Goal: Information Seeking & Learning: Learn about a topic

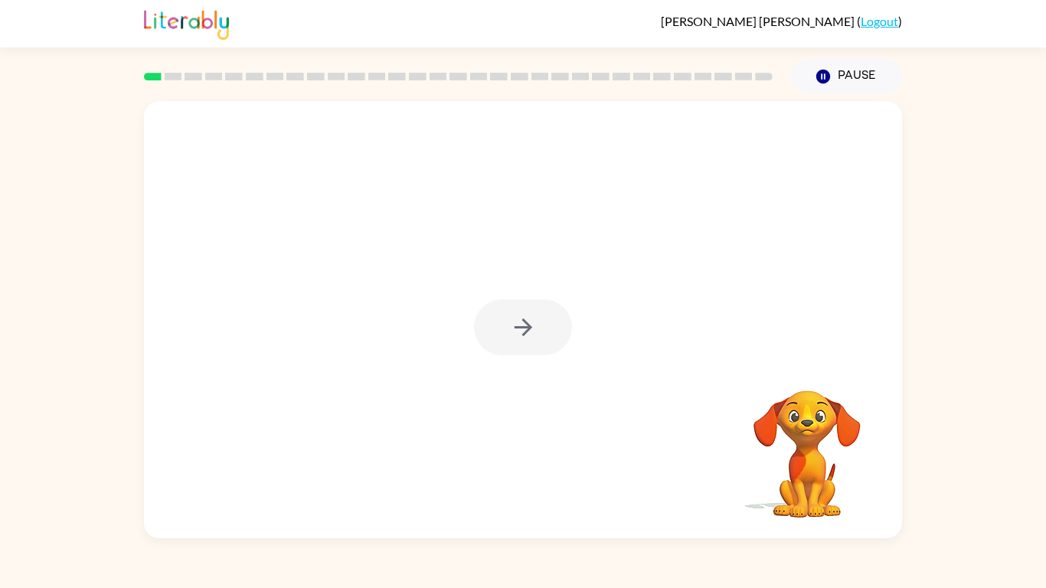
click at [532, 312] on div at bounding box center [523, 327] width 98 height 56
click at [530, 319] on icon "button" at bounding box center [523, 327] width 27 height 27
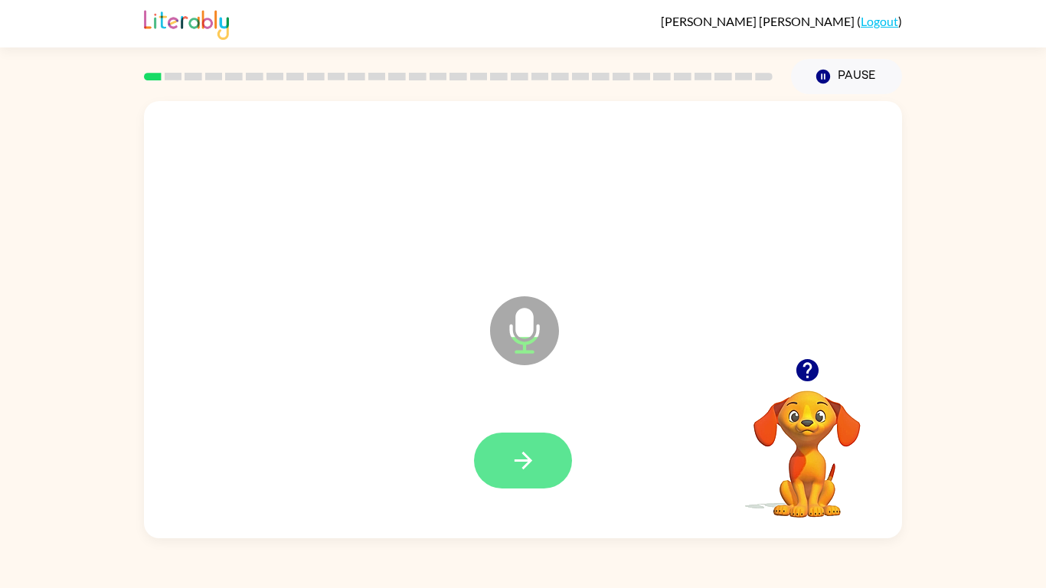
click at [512, 441] on button "button" at bounding box center [523, 461] width 98 height 56
click at [511, 445] on button "button" at bounding box center [523, 461] width 98 height 56
click at [524, 458] on button "button" at bounding box center [523, 461] width 98 height 56
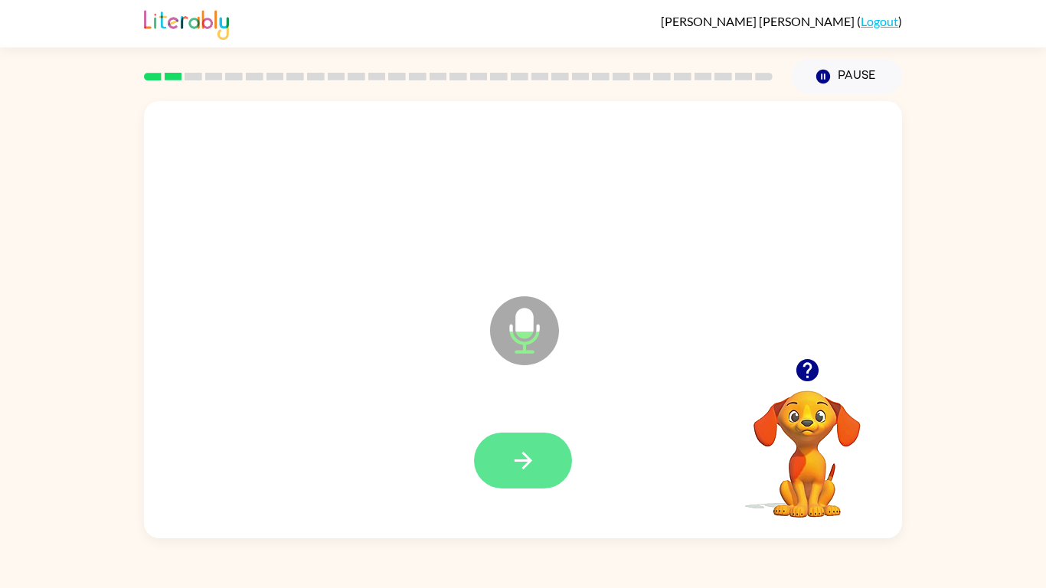
click at [522, 458] on button "button" at bounding box center [523, 461] width 98 height 56
click at [528, 449] on icon "button" at bounding box center [523, 460] width 27 height 27
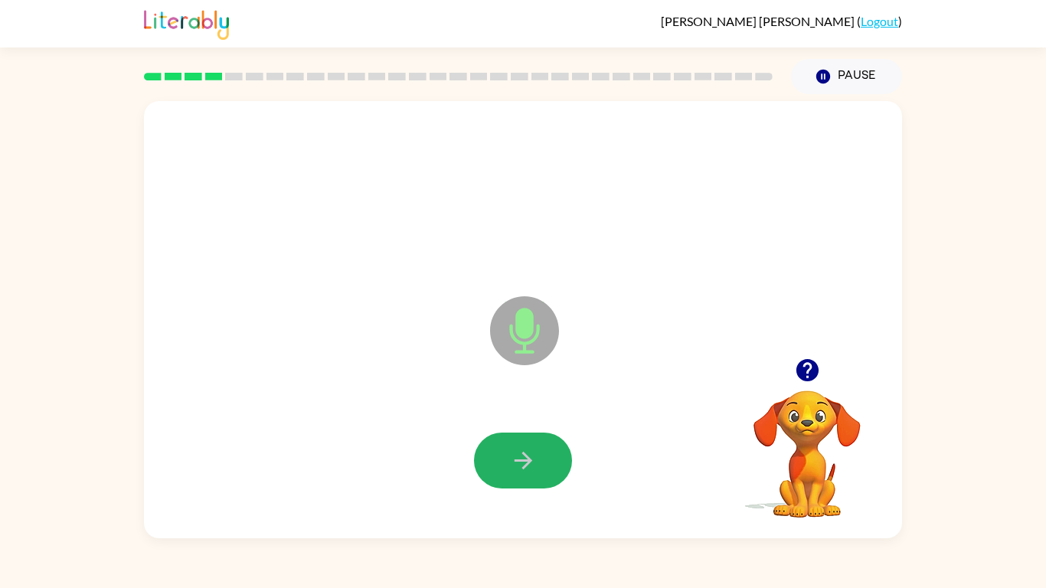
click at [528, 449] on icon "button" at bounding box center [523, 460] width 27 height 27
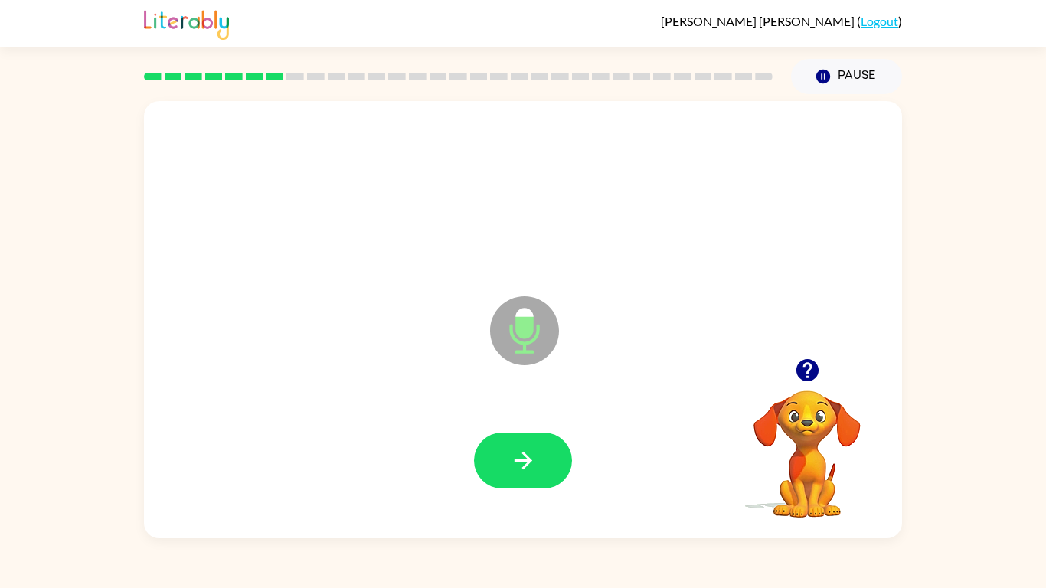
click at [528, 449] on icon "button" at bounding box center [523, 460] width 27 height 27
click at [808, 371] on icon "button" at bounding box center [807, 370] width 27 height 27
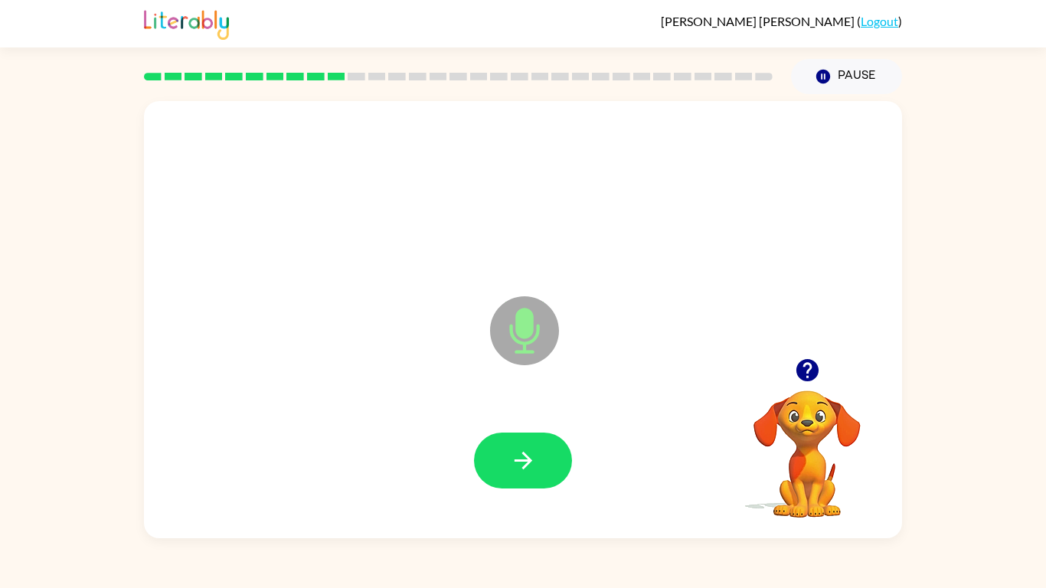
click at [806, 361] on icon "button" at bounding box center [806, 370] width 22 height 22
click at [549, 452] on button "button" at bounding box center [523, 461] width 98 height 56
click at [803, 376] on icon "button" at bounding box center [806, 370] width 22 height 22
click at [542, 446] on button "button" at bounding box center [523, 461] width 98 height 56
click at [544, 442] on button "button" at bounding box center [523, 461] width 98 height 56
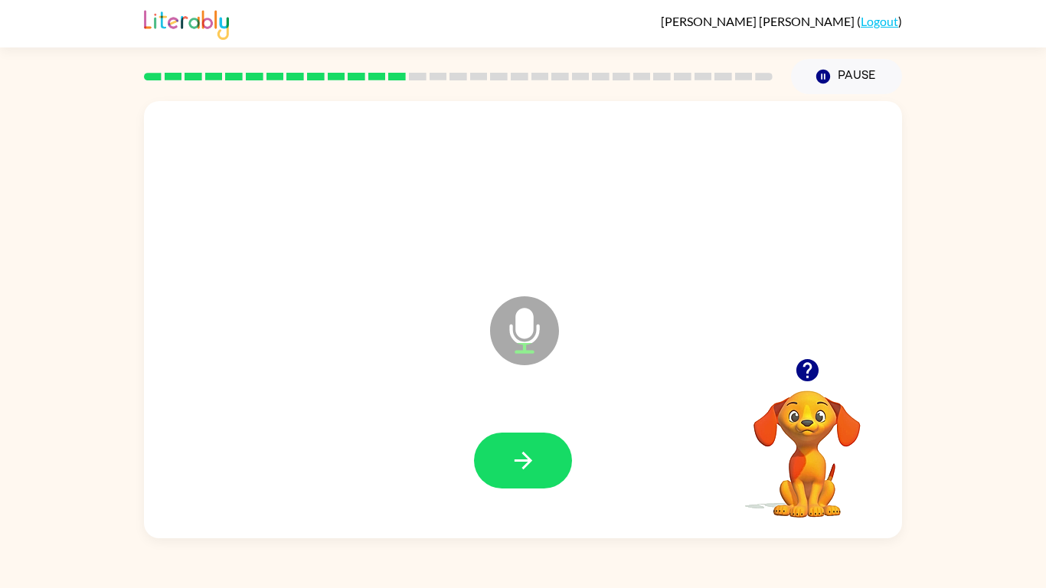
click at [792, 357] on button "button" at bounding box center [807, 370] width 39 height 39
click at [841, 422] on video "Your browser must support playing .mp4 files to use Literably. Please try using…" at bounding box center [806, 443] width 153 height 153
click at [516, 435] on button "button" at bounding box center [523, 461] width 98 height 56
click at [805, 376] on icon "button" at bounding box center [807, 370] width 27 height 27
click at [531, 458] on button "button" at bounding box center [523, 461] width 98 height 56
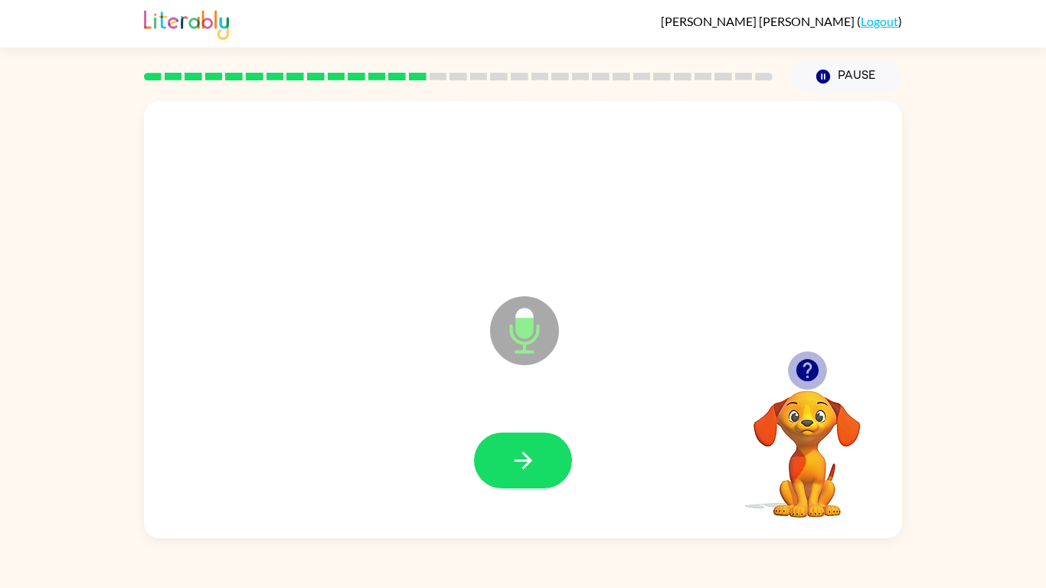
click at [796, 368] on icon "button" at bounding box center [806, 370] width 22 height 22
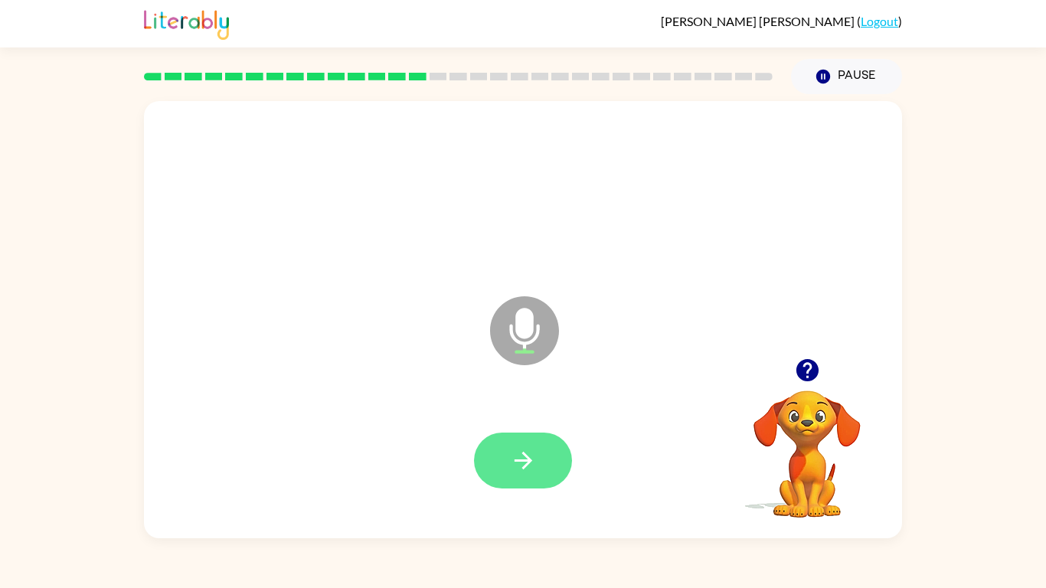
click at [544, 455] on button "button" at bounding box center [523, 461] width 98 height 56
click at [530, 438] on button "button" at bounding box center [523, 461] width 98 height 56
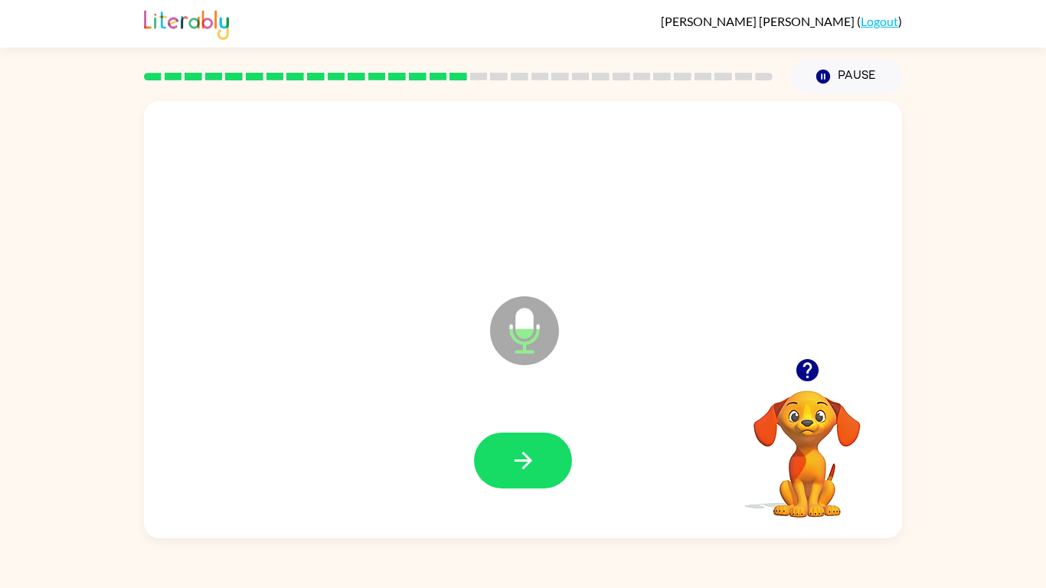
click at [530, 438] on button "button" at bounding box center [523, 461] width 98 height 56
click at [530, 438] on div at bounding box center [523, 461] width 98 height 56
click at [530, 438] on button "button" at bounding box center [523, 461] width 98 height 56
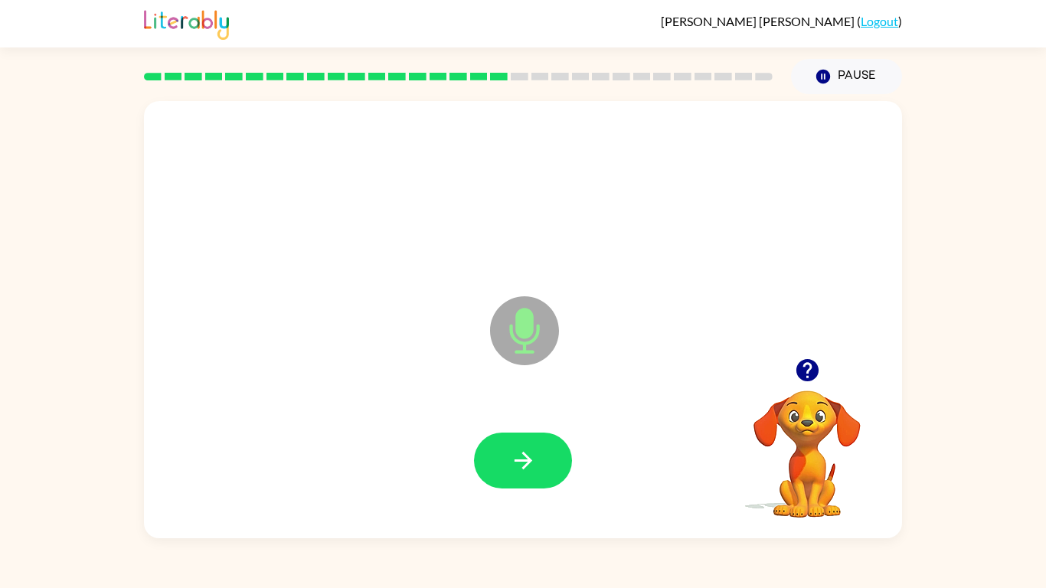
click at [530, 438] on button "button" at bounding box center [523, 461] width 98 height 56
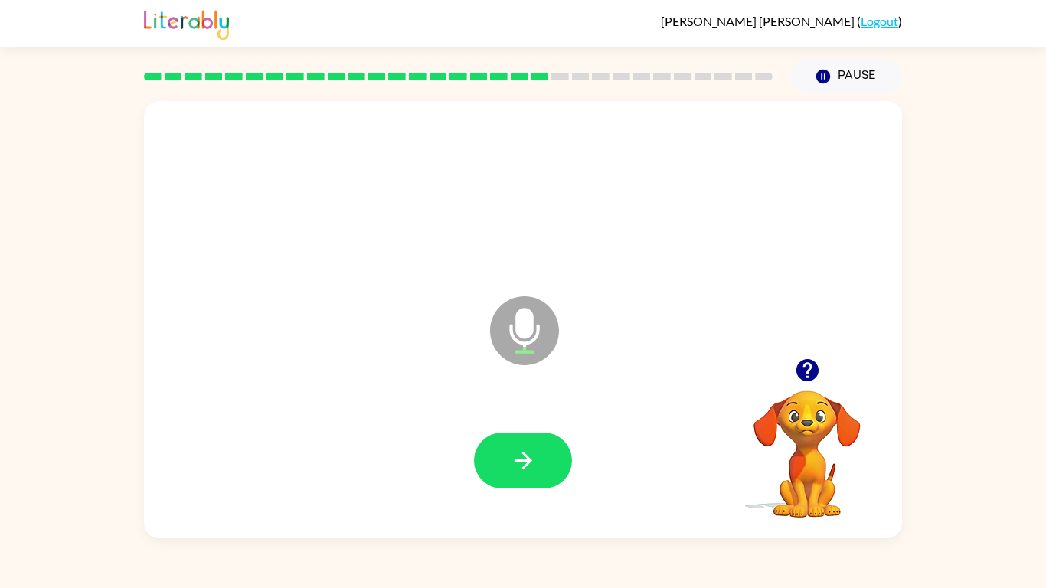
click at [530, 438] on button "button" at bounding box center [523, 461] width 98 height 56
click at [498, 430] on div at bounding box center [522, 461] width 727 height 126
click at [498, 433] on button "button" at bounding box center [523, 461] width 98 height 56
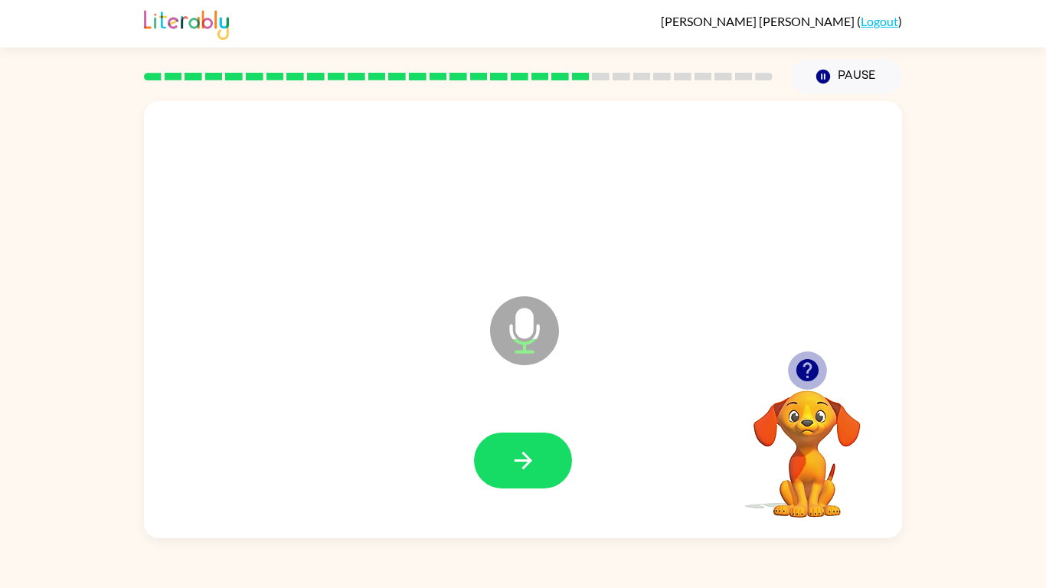
click at [799, 373] on icon "button" at bounding box center [806, 370] width 22 height 22
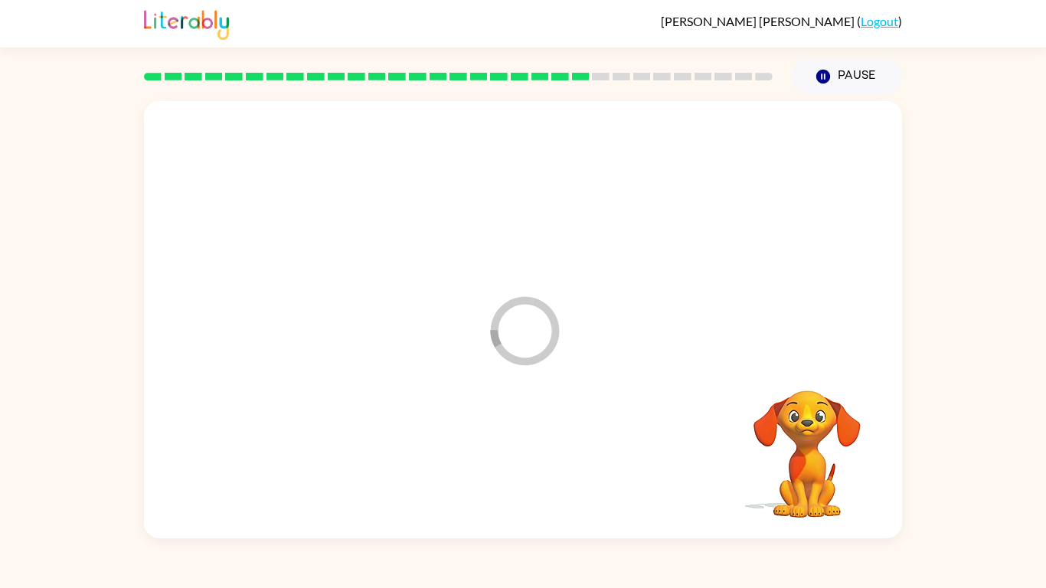
click at [501, 444] on div at bounding box center [522, 461] width 727 height 126
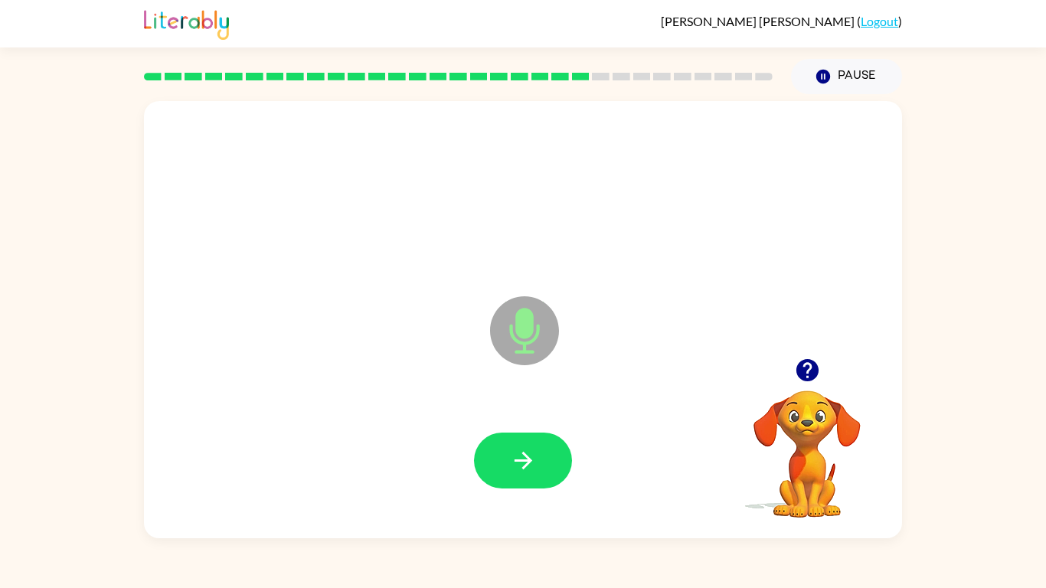
click at [500, 441] on button "button" at bounding box center [523, 461] width 98 height 56
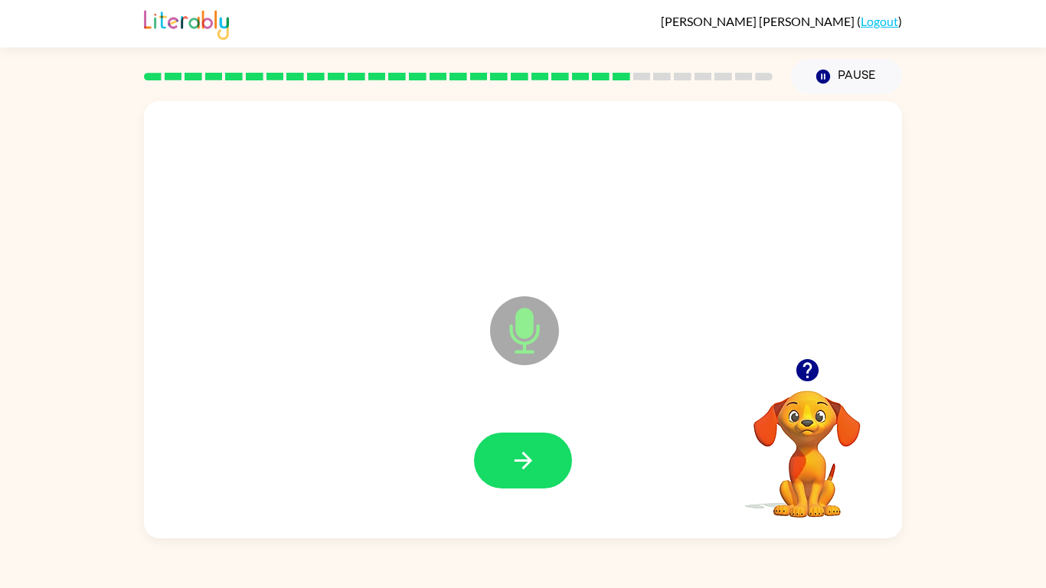
click at [500, 441] on button "button" at bounding box center [523, 461] width 98 height 56
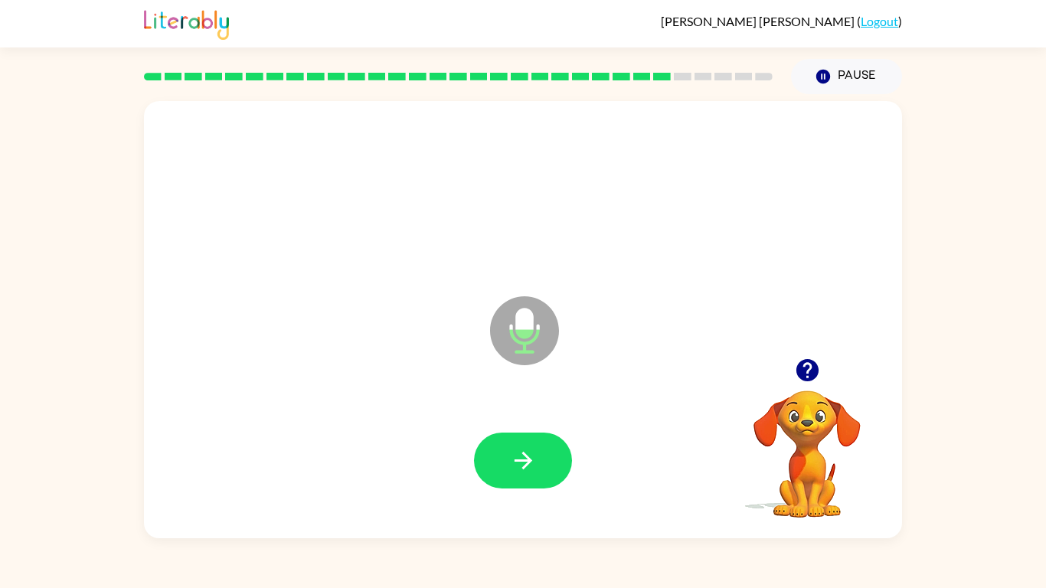
click at [500, 441] on button "button" at bounding box center [523, 461] width 98 height 56
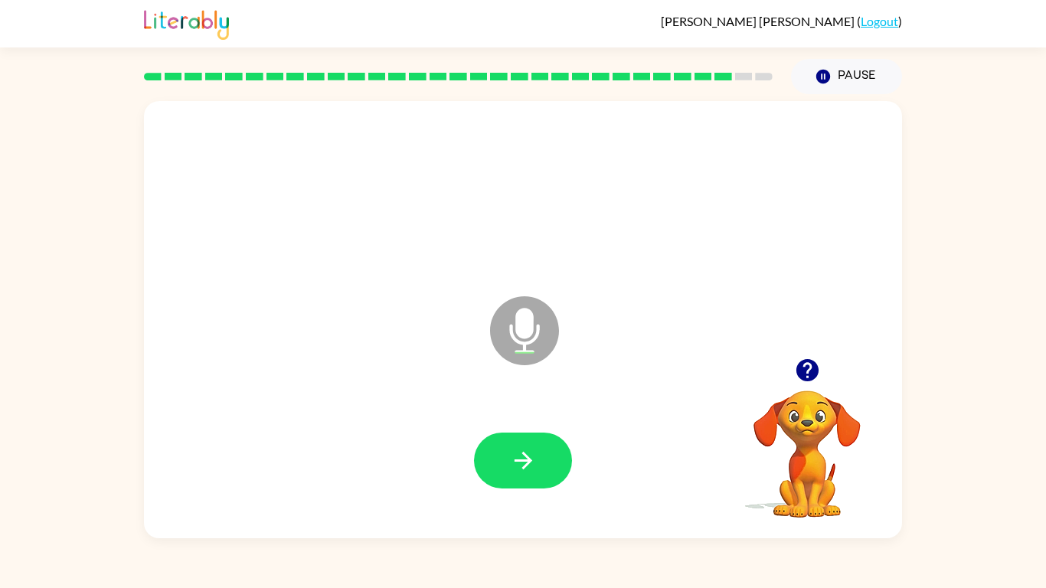
click at [500, 441] on button "button" at bounding box center [523, 461] width 98 height 56
click at [808, 367] on icon "button" at bounding box center [806, 370] width 22 height 22
click at [823, 371] on button "button" at bounding box center [807, 370] width 39 height 39
click at [559, 458] on button "button" at bounding box center [523, 461] width 98 height 56
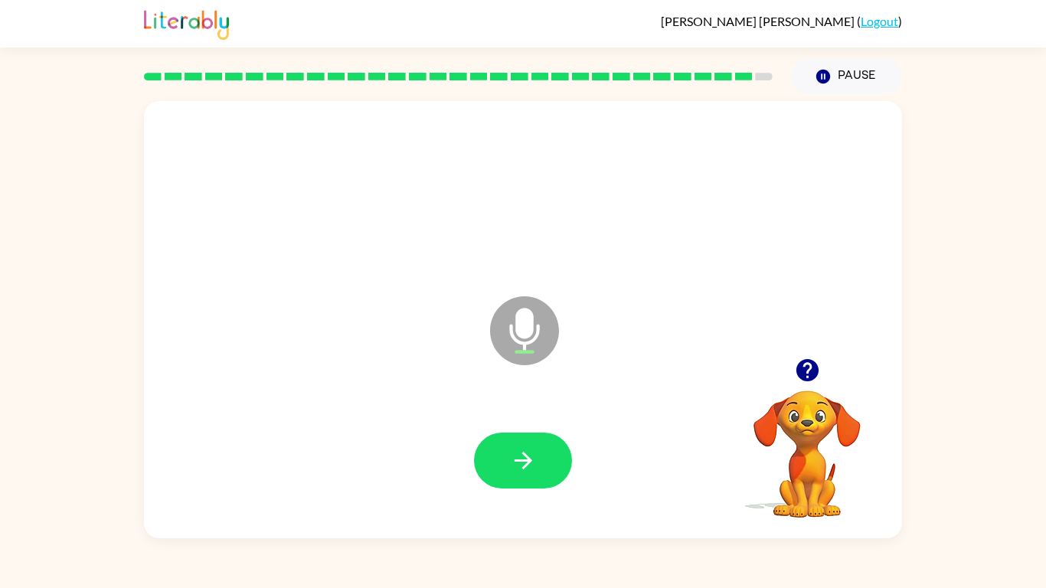
click at [804, 368] on icon "button" at bounding box center [806, 370] width 22 height 22
click at [518, 458] on icon "button" at bounding box center [523, 460] width 27 height 27
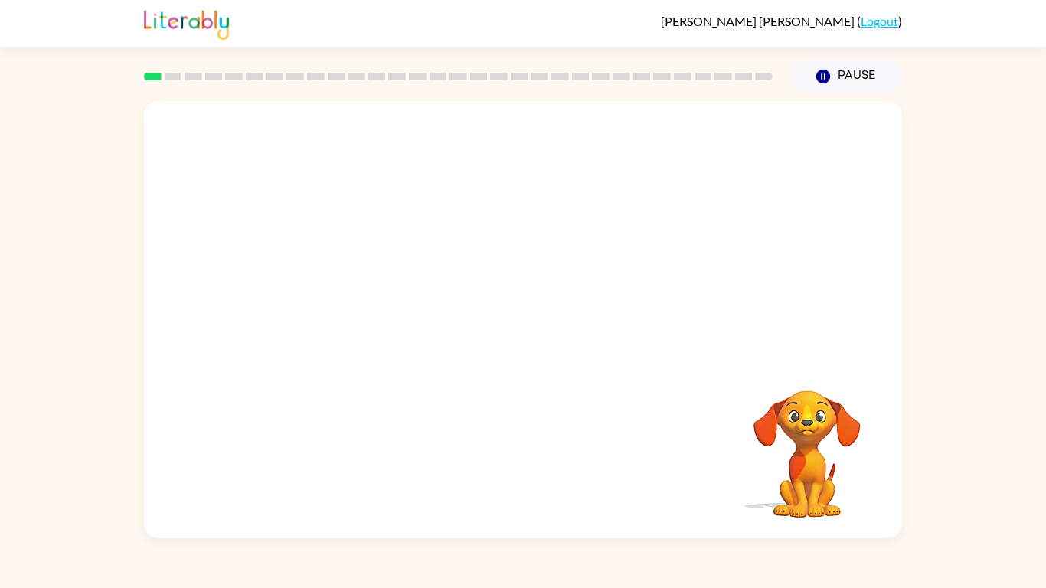
click at [347, 292] on video "Your browser must support playing .mp4 files to use Literably. Please try using…" at bounding box center [523, 229] width 758 height 257
click at [385, 287] on video "Your browser must support playing .mp4 files to use Literably. Please try using…" at bounding box center [523, 229] width 758 height 257
click at [517, 332] on icon "button" at bounding box center [523, 327] width 27 height 27
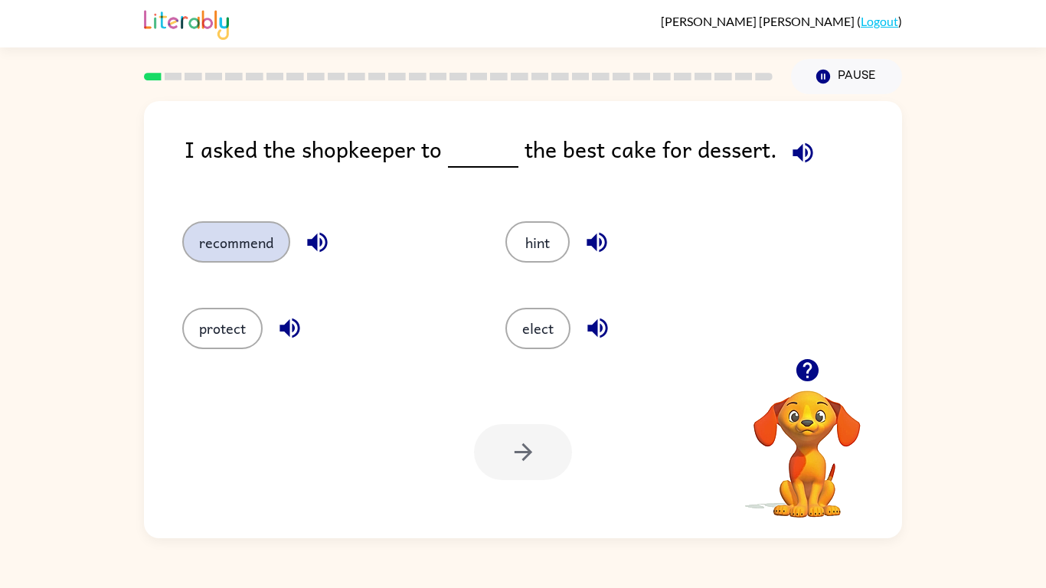
click at [196, 245] on button "recommend" at bounding box center [236, 241] width 108 height 41
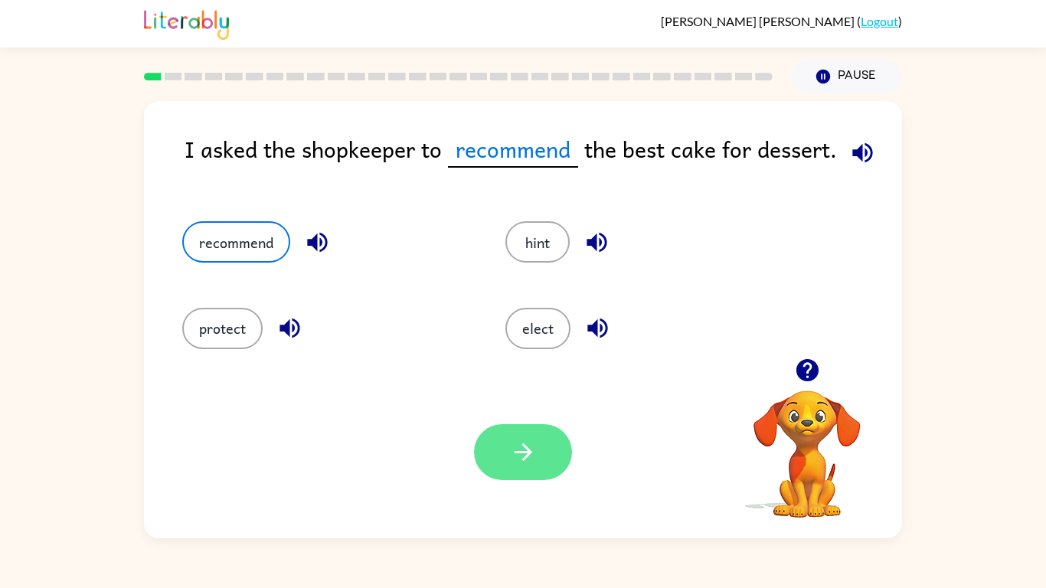
click at [518, 447] on icon "button" at bounding box center [523, 452] width 27 height 27
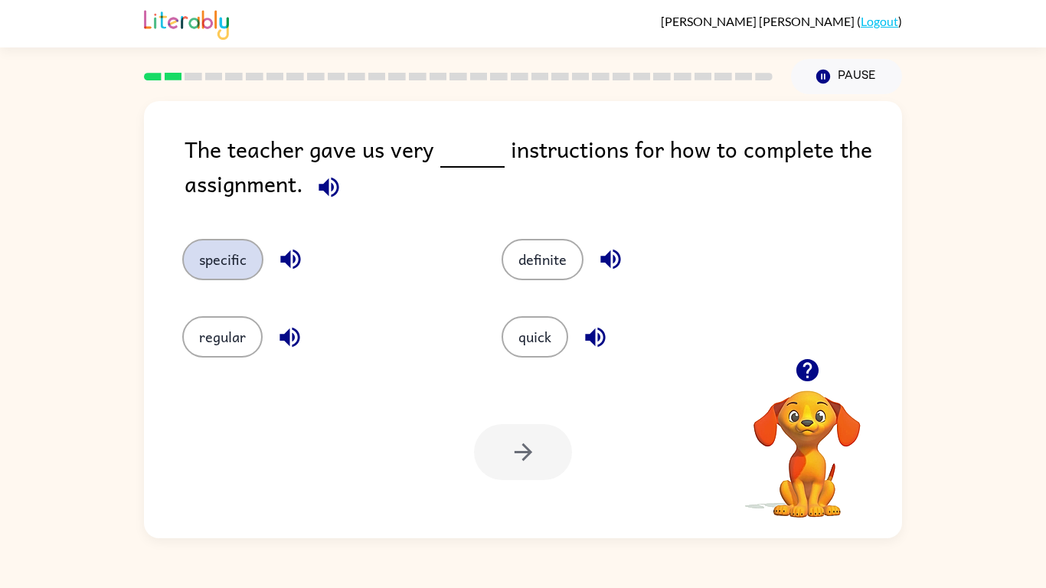
click at [215, 273] on button "specific" at bounding box center [222, 259] width 81 height 41
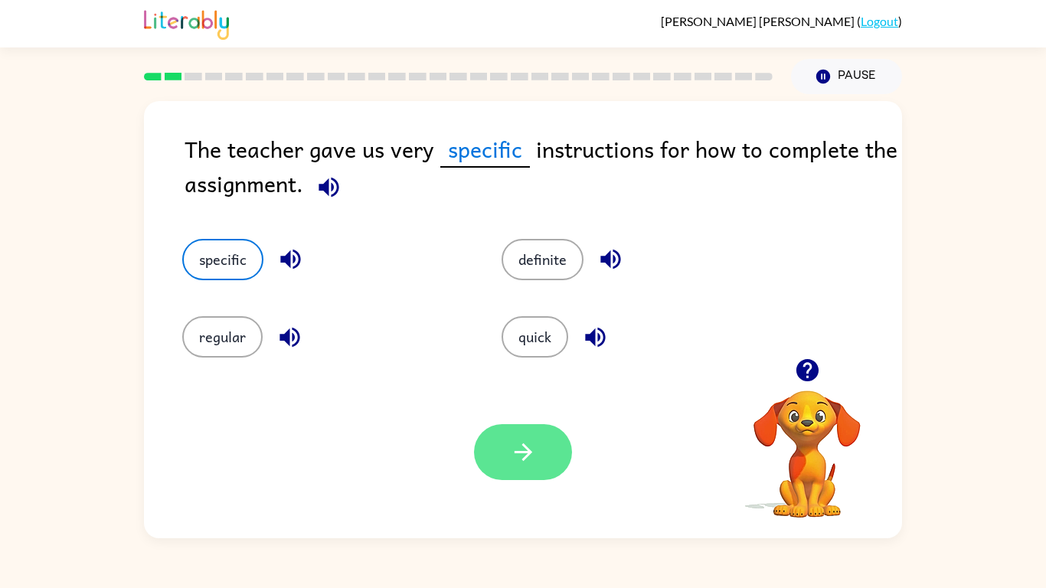
click at [488, 446] on button "button" at bounding box center [523, 452] width 98 height 56
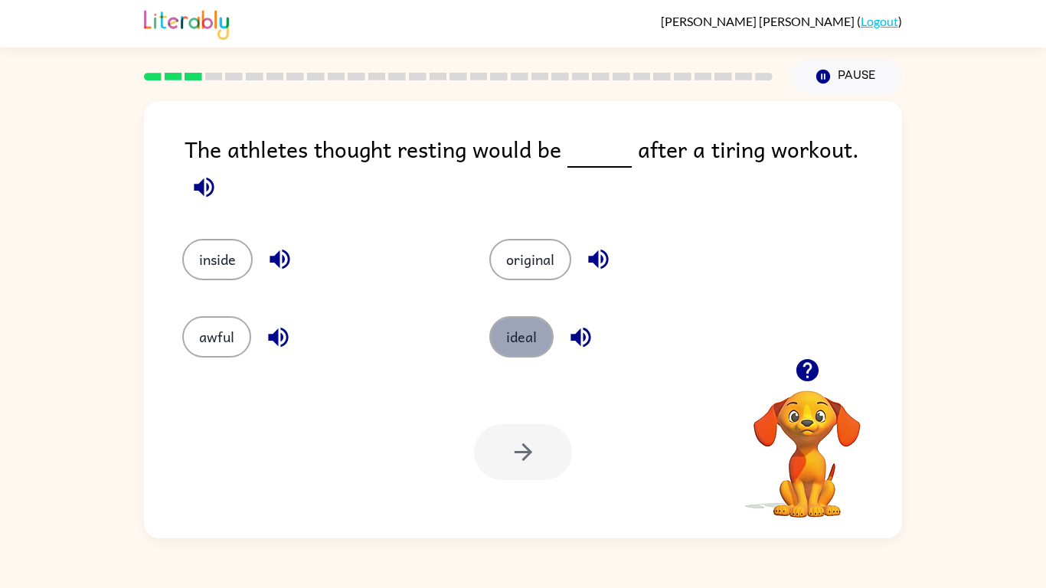
click at [518, 341] on button "ideal" at bounding box center [521, 336] width 64 height 41
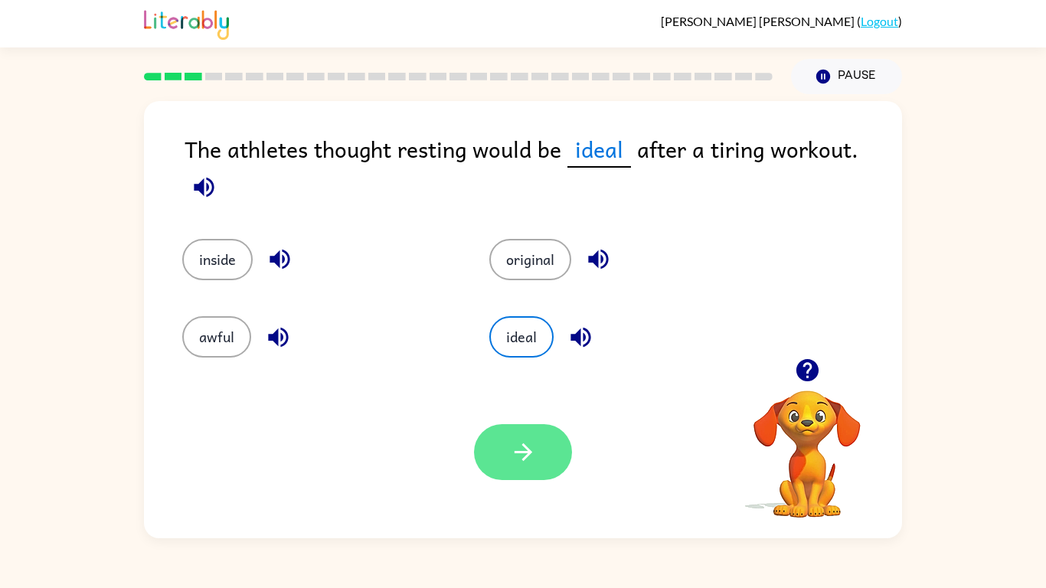
click at [501, 460] on button "button" at bounding box center [523, 452] width 98 height 56
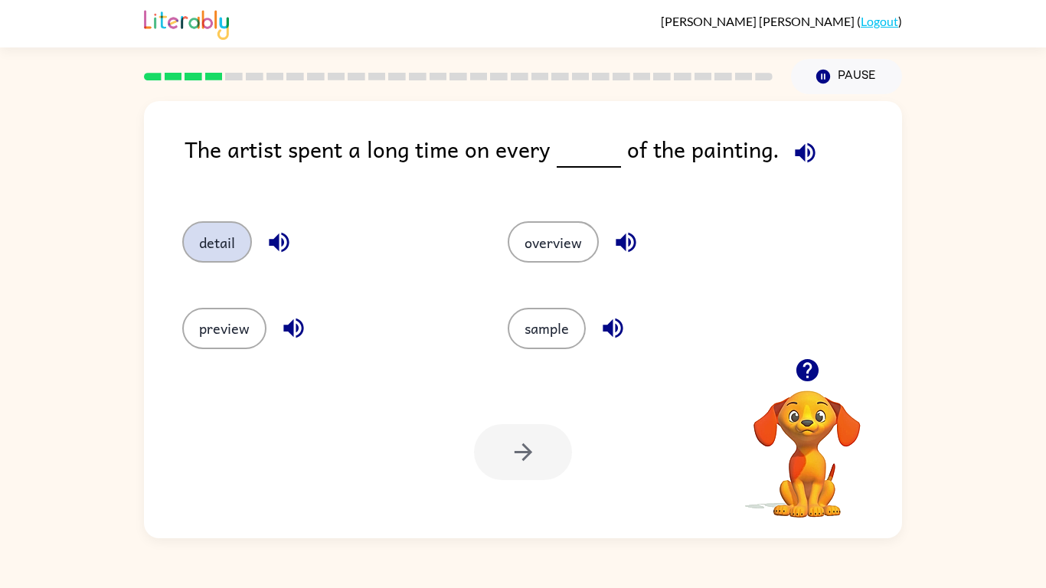
click at [199, 227] on button "detail" at bounding box center [217, 241] width 70 height 41
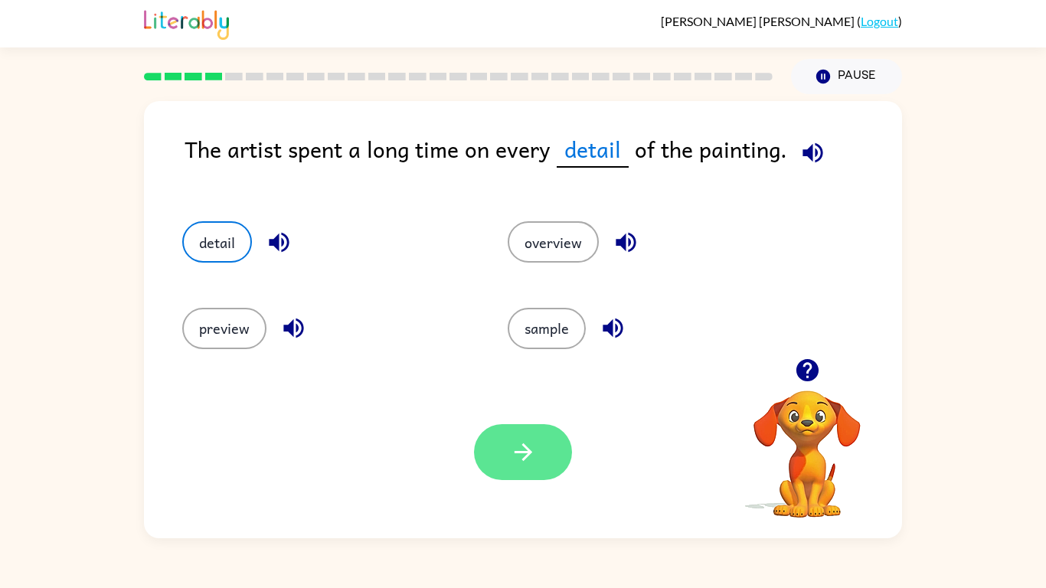
click at [558, 453] on button "button" at bounding box center [523, 452] width 98 height 56
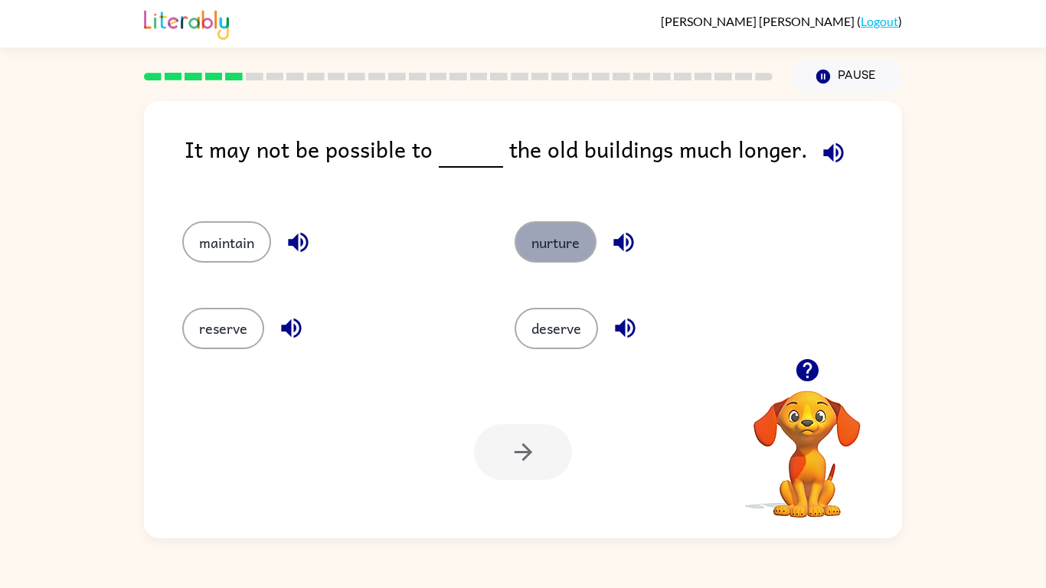
click at [562, 243] on button "nurture" at bounding box center [555, 241] width 82 height 41
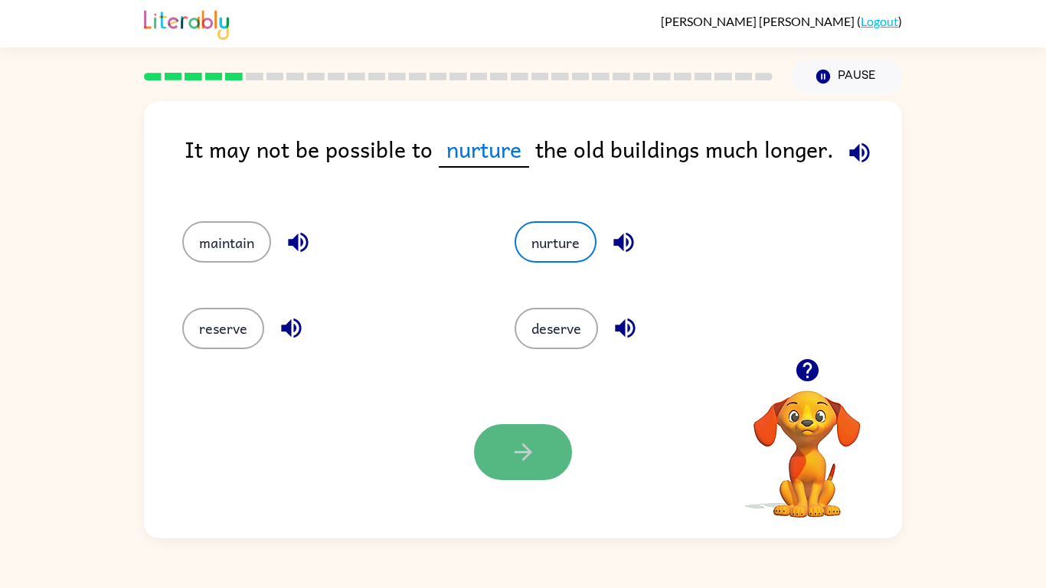
click at [495, 461] on button "button" at bounding box center [523, 452] width 98 height 56
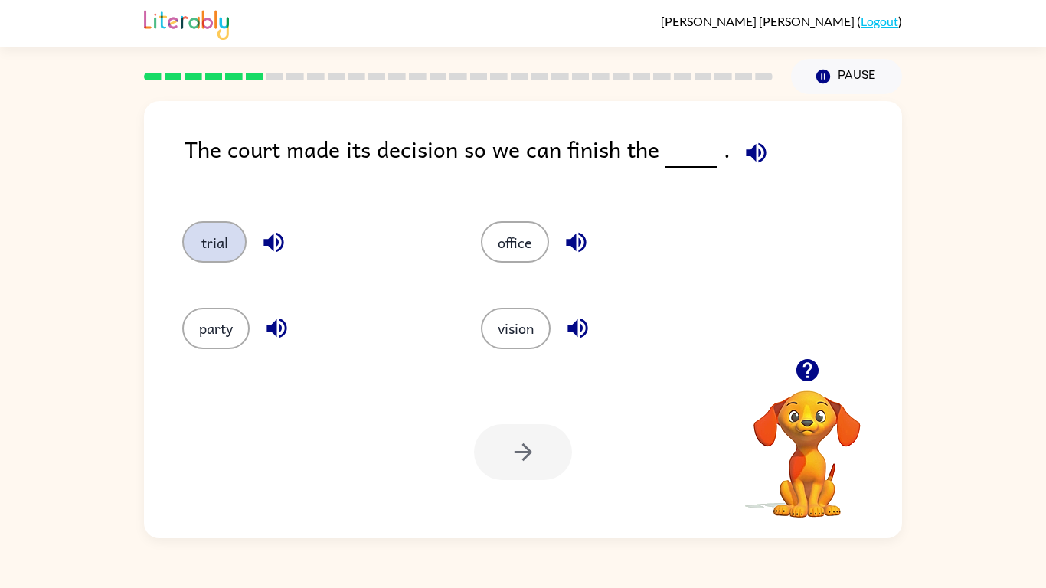
click at [201, 237] on button "trial" at bounding box center [214, 241] width 64 height 41
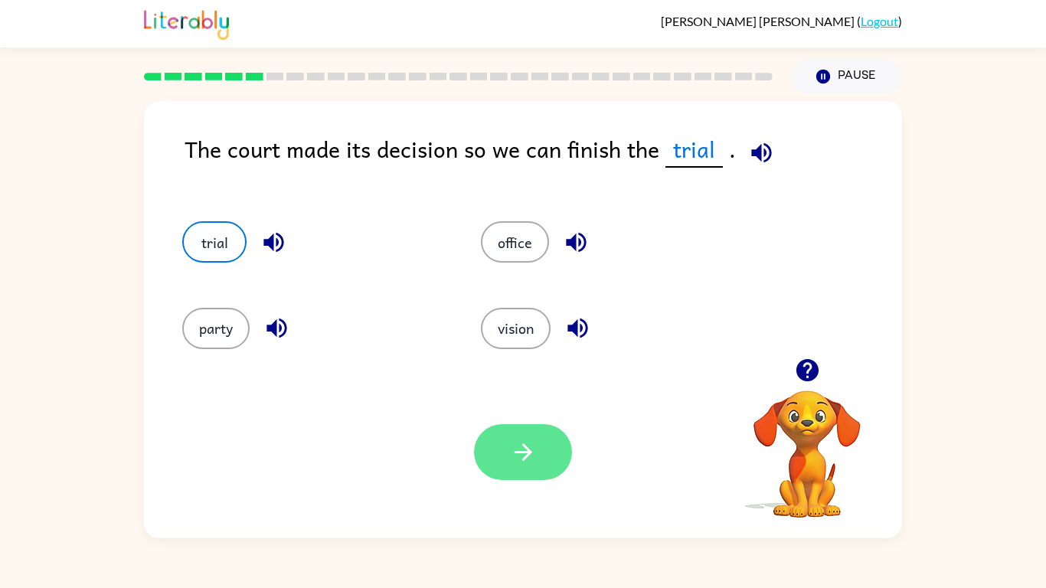
click at [542, 433] on button "button" at bounding box center [523, 452] width 98 height 56
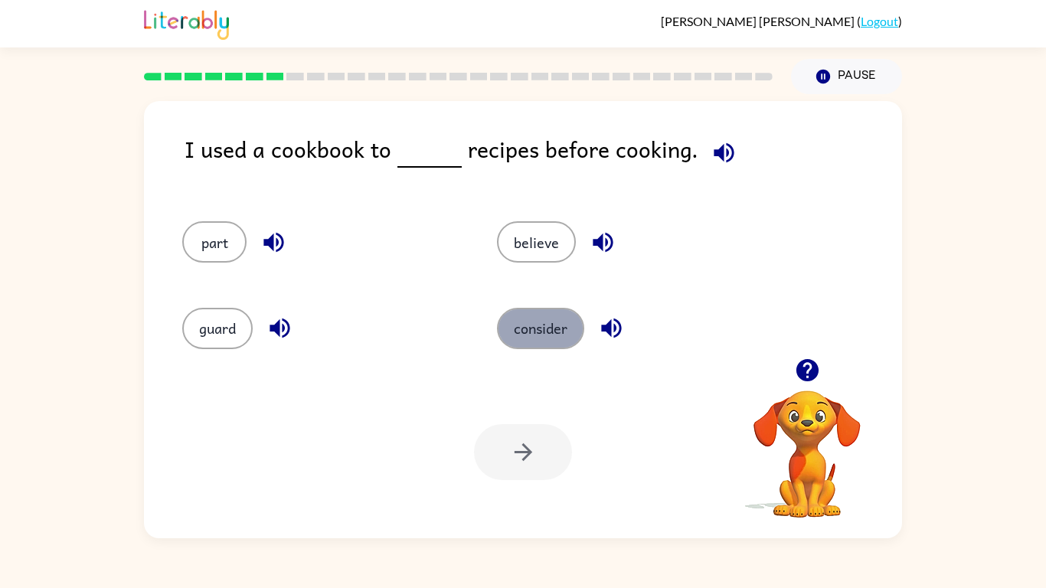
click at [538, 312] on button "consider" at bounding box center [540, 328] width 87 height 41
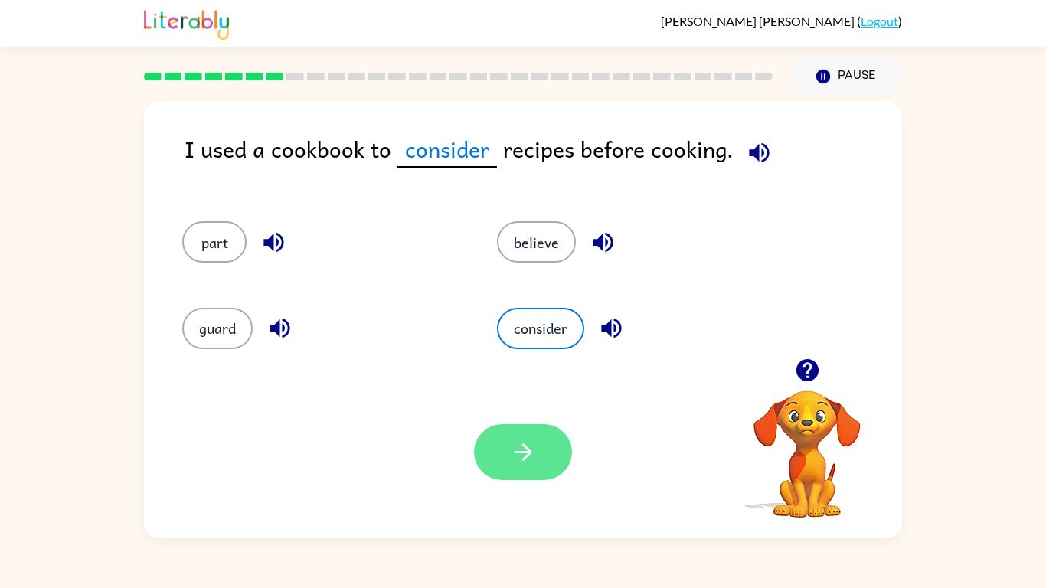
click at [510, 457] on icon "button" at bounding box center [523, 452] width 27 height 27
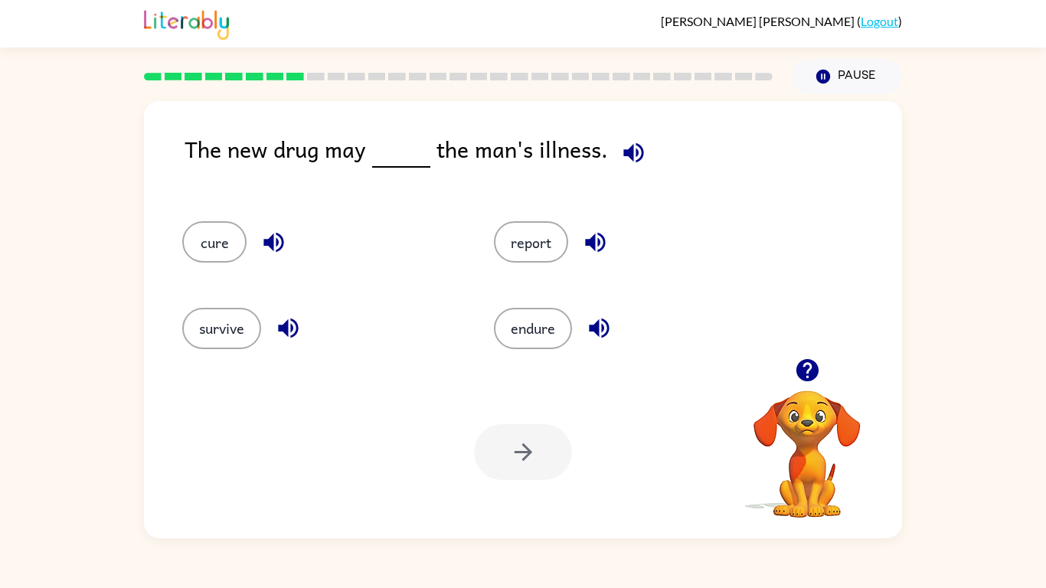
click at [210, 265] on div "cure" at bounding box center [309, 235] width 312 height 86
click at [244, 242] on button "cure" at bounding box center [214, 241] width 64 height 41
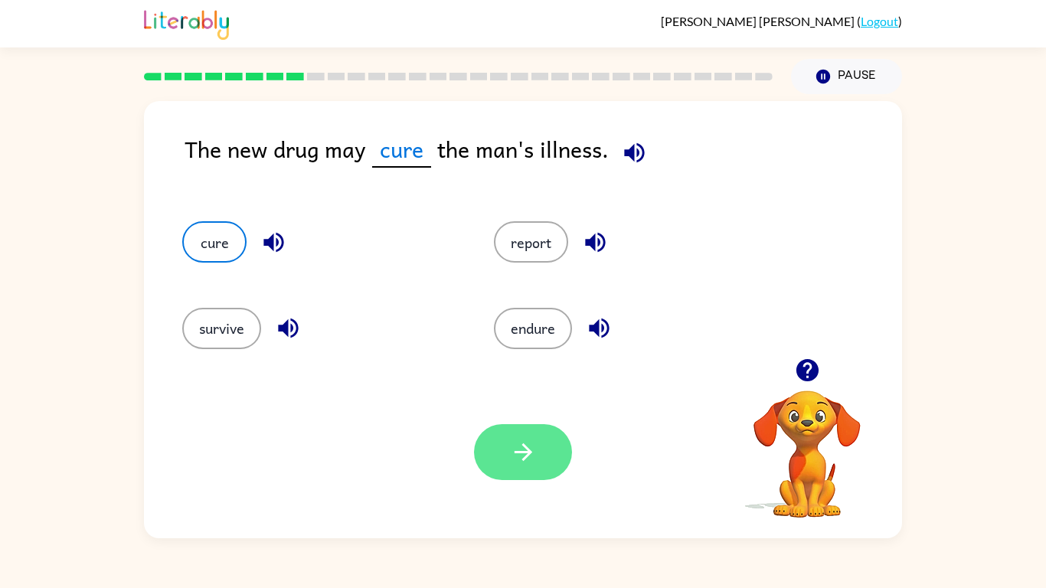
click at [503, 445] on button "button" at bounding box center [523, 452] width 98 height 56
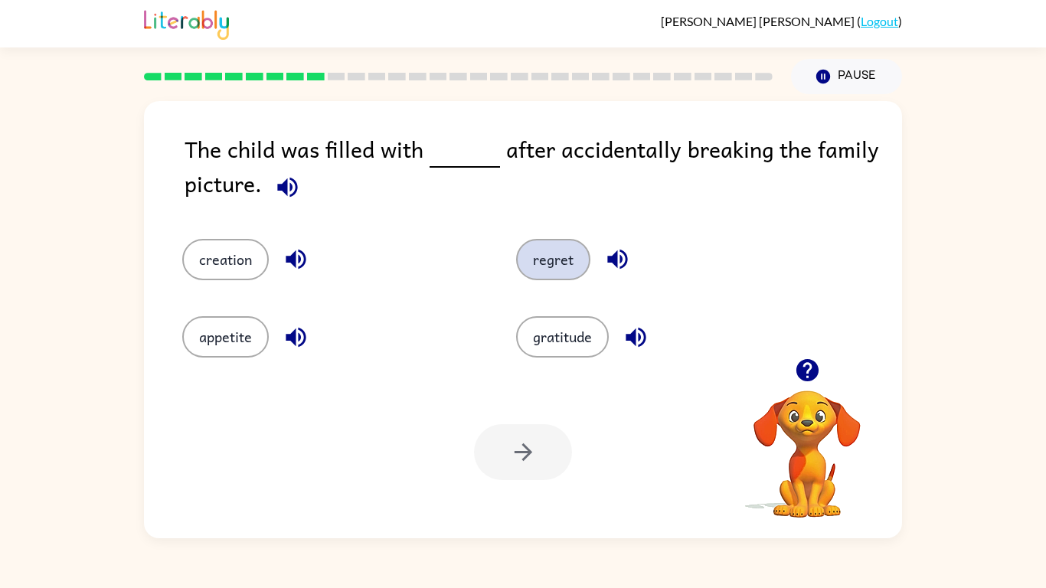
click at [541, 269] on button "regret" at bounding box center [553, 259] width 74 height 41
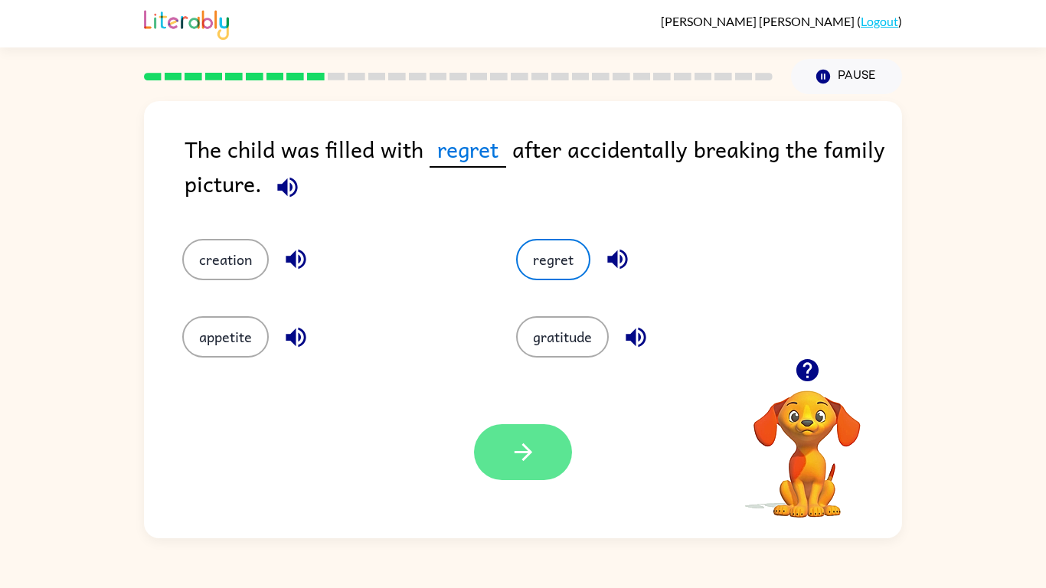
click at [530, 463] on icon "button" at bounding box center [523, 452] width 27 height 27
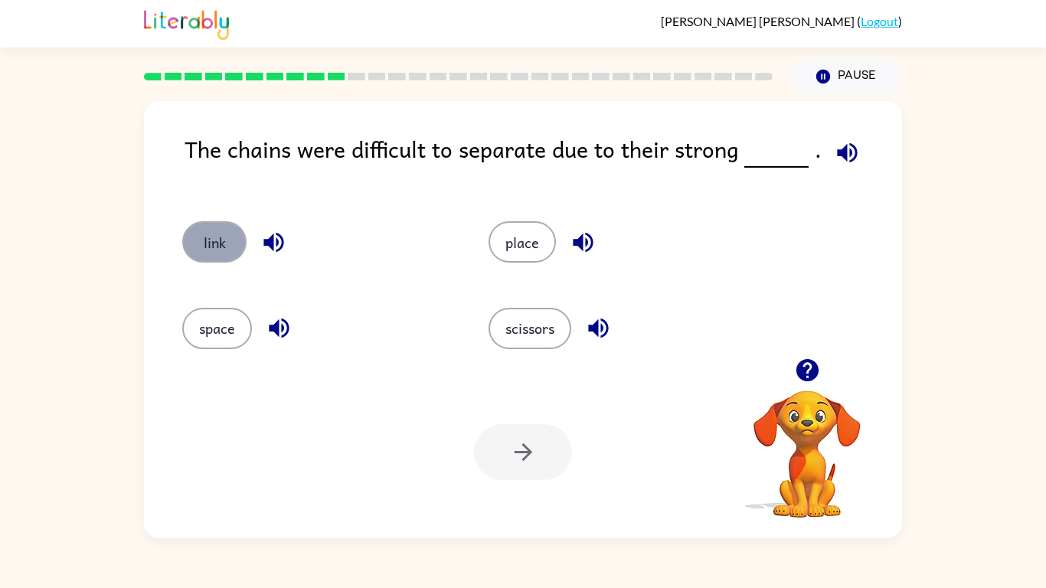
click at [200, 237] on button "link" at bounding box center [214, 241] width 64 height 41
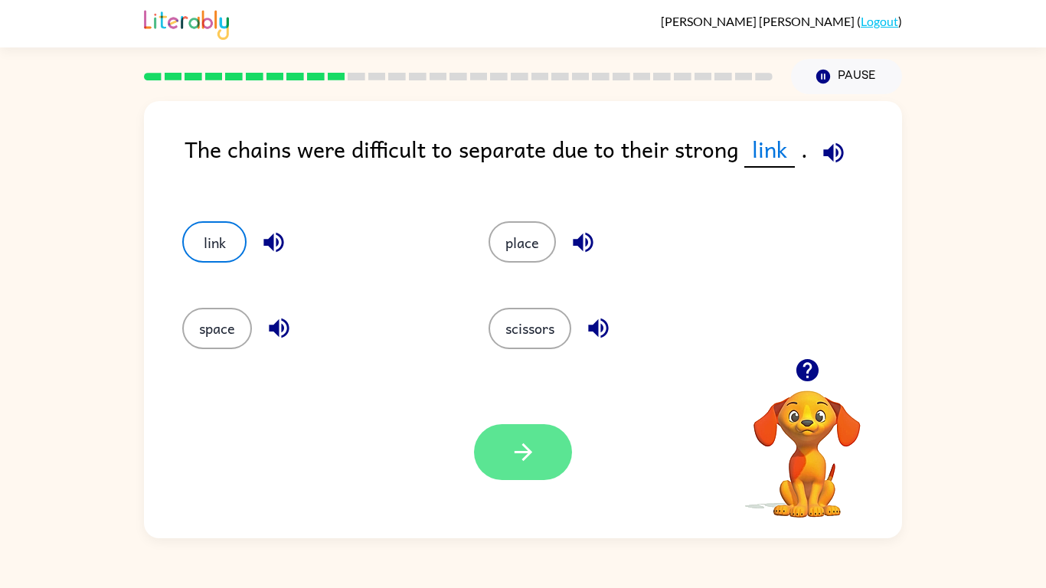
click at [527, 426] on button "button" at bounding box center [523, 452] width 98 height 56
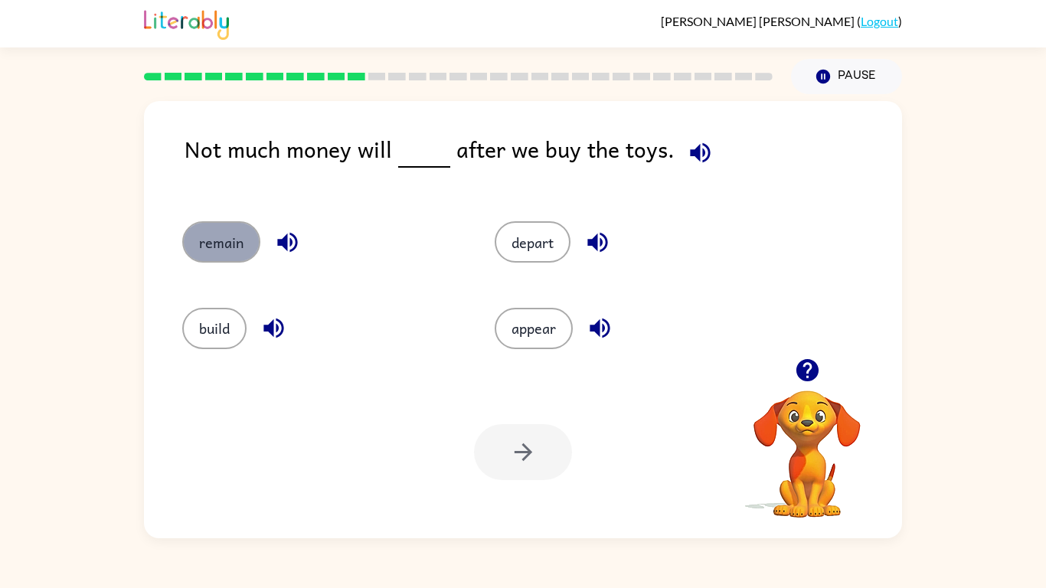
click at [213, 245] on button "remain" at bounding box center [221, 241] width 78 height 41
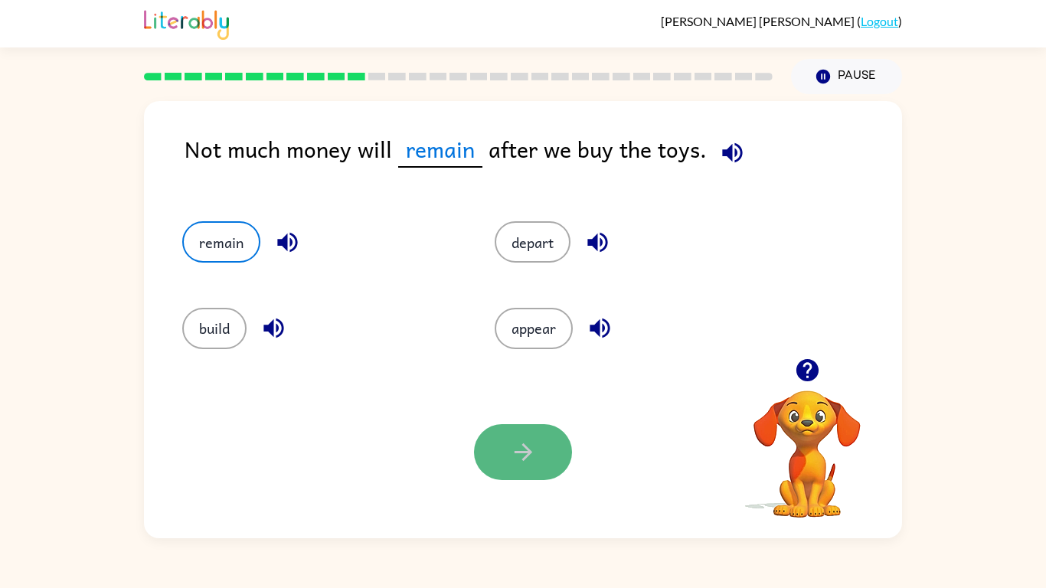
click at [535, 443] on icon "button" at bounding box center [523, 452] width 27 height 27
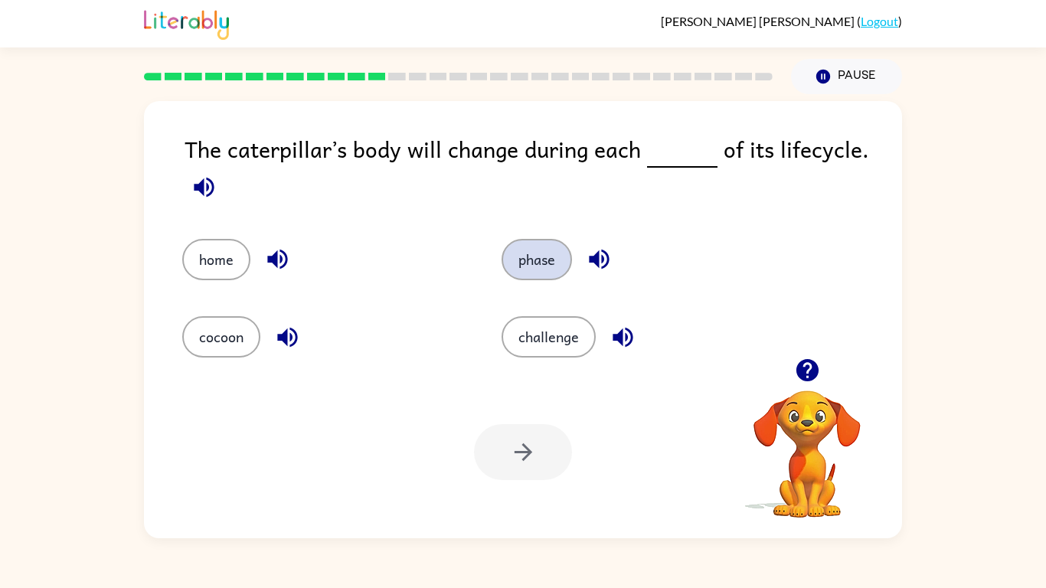
click at [528, 277] on button "phase" at bounding box center [536, 259] width 70 height 41
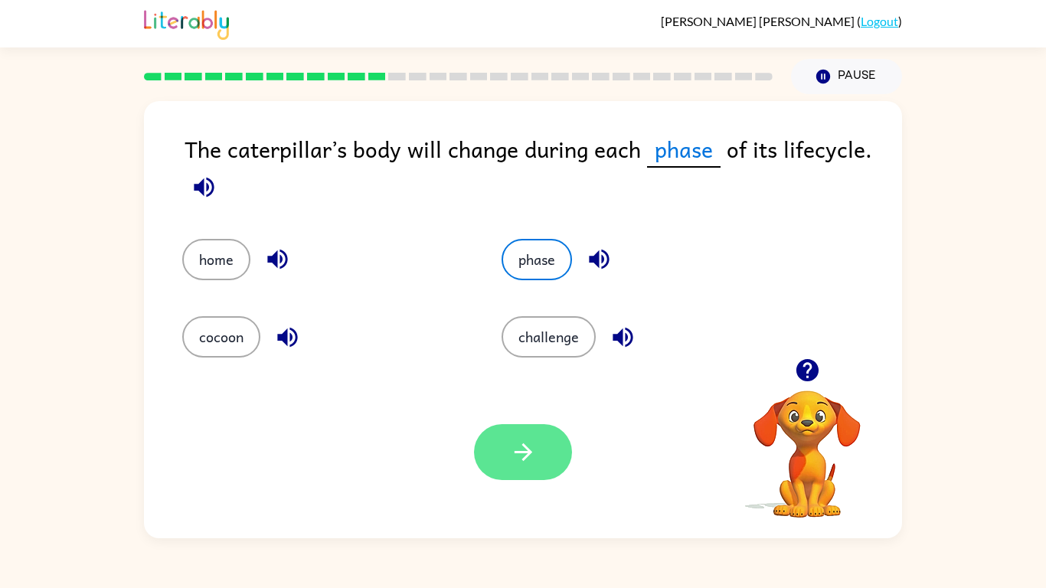
click at [517, 429] on button "button" at bounding box center [523, 452] width 98 height 56
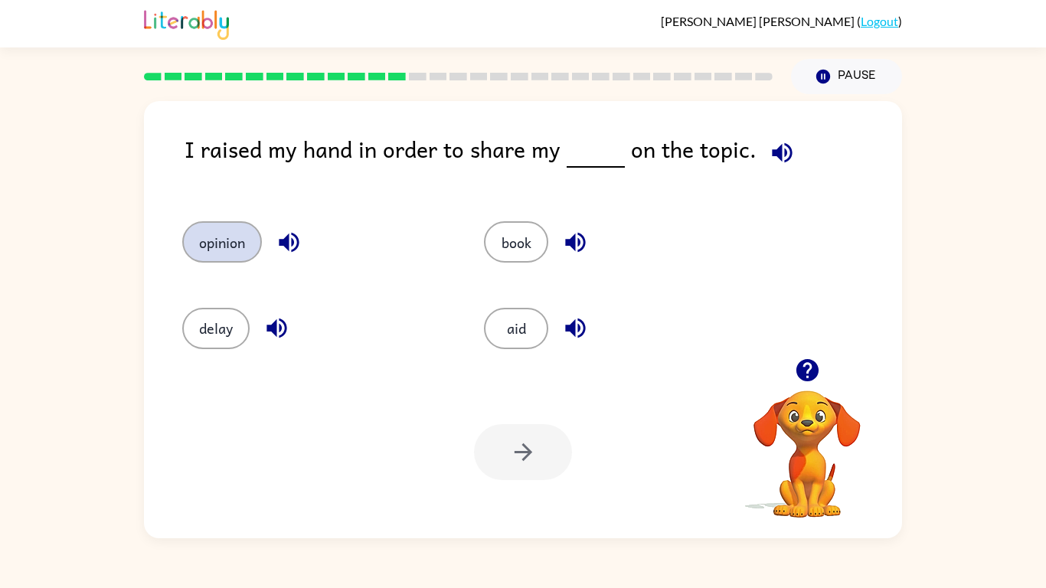
click at [243, 244] on button "opinion" at bounding box center [222, 241] width 80 height 41
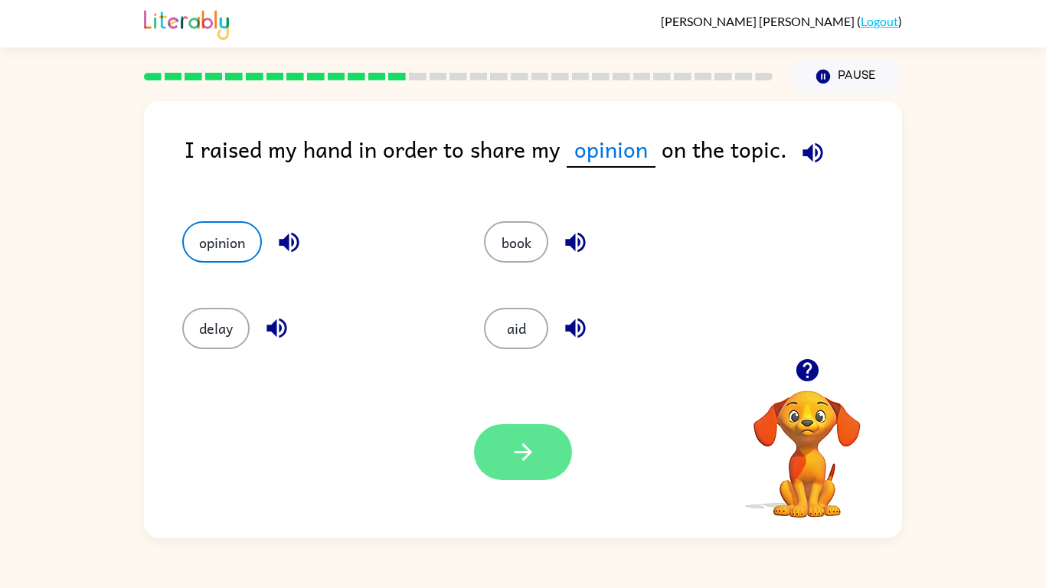
click at [527, 433] on button "button" at bounding box center [523, 452] width 98 height 56
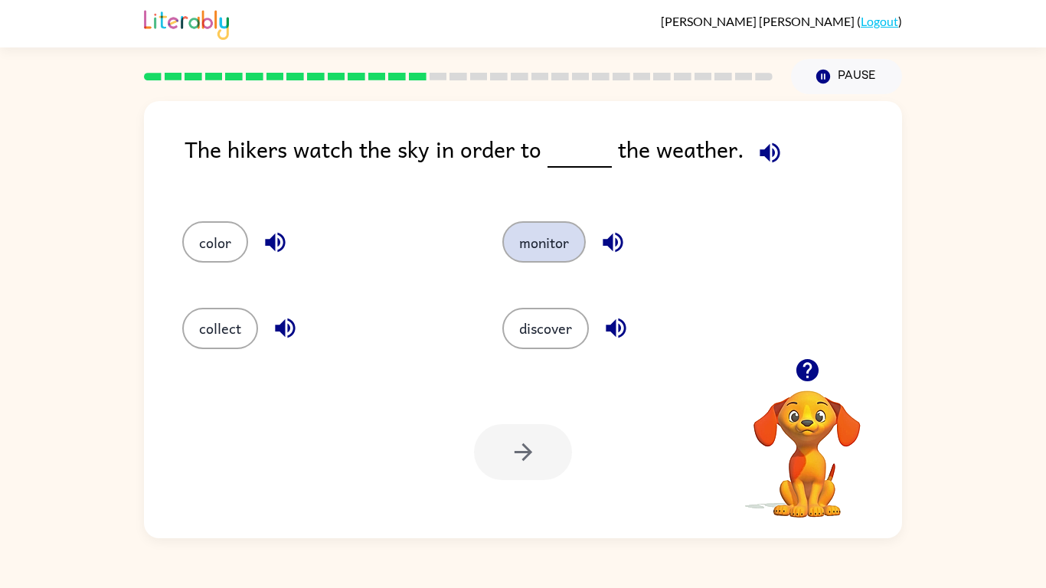
click at [535, 230] on button "monitor" at bounding box center [543, 241] width 83 height 41
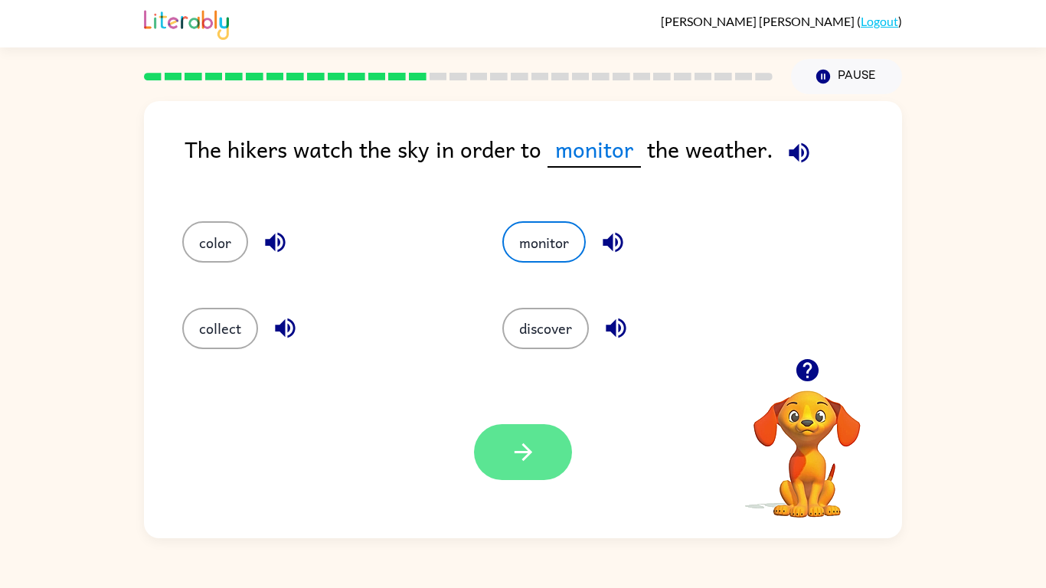
click at [544, 441] on button "button" at bounding box center [523, 452] width 98 height 56
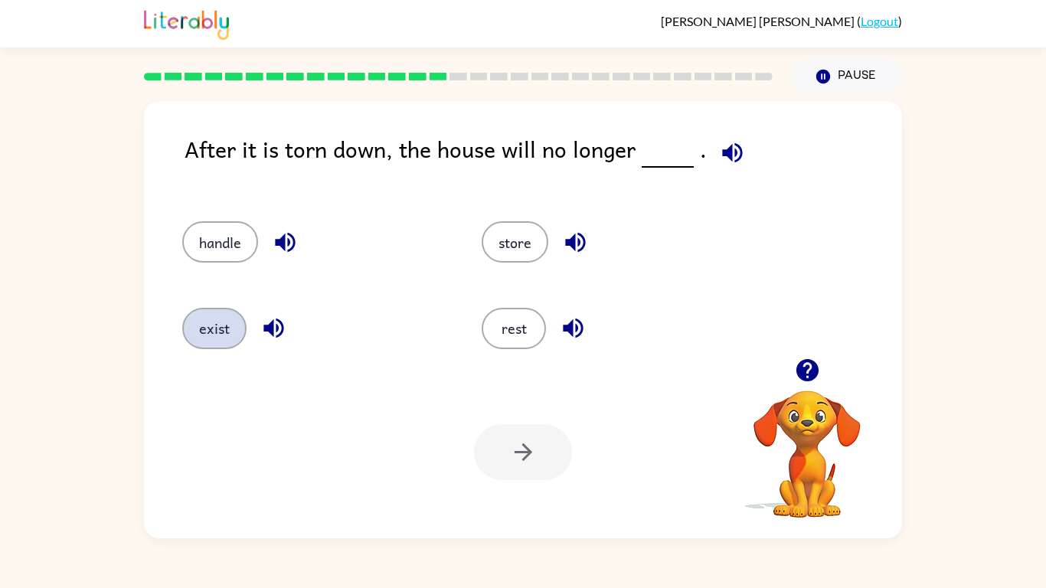
click at [200, 312] on button "exist" at bounding box center [214, 328] width 64 height 41
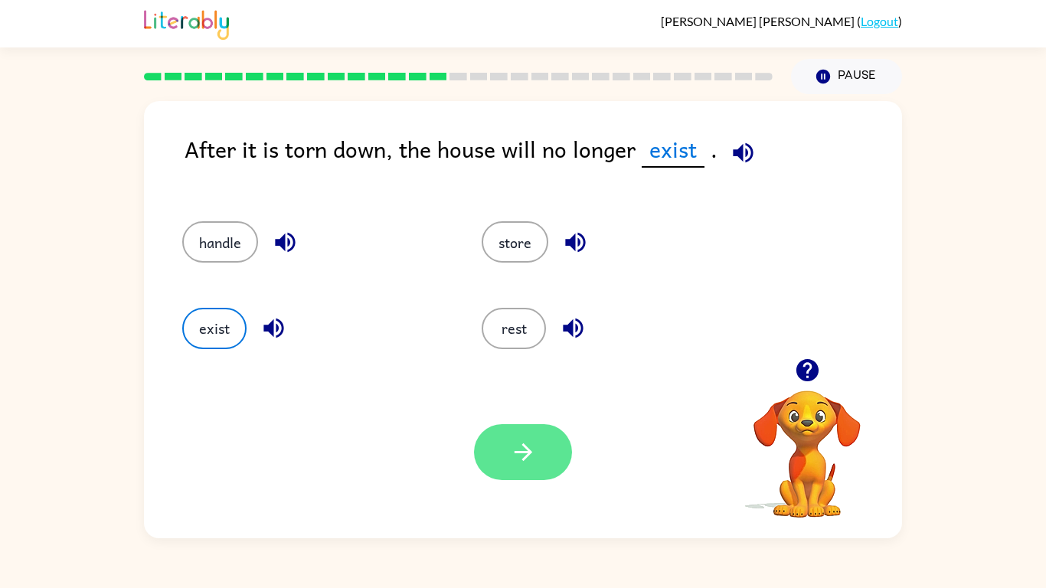
click at [523, 462] on icon "button" at bounding box center [523, 452] width 27 height 27
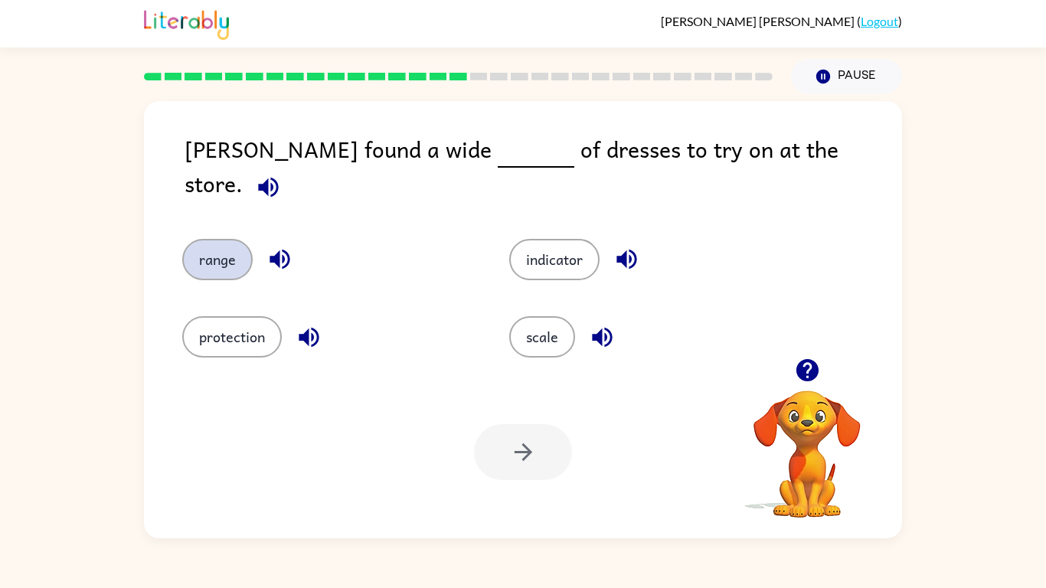
click at [191, 255] on button "range" at bounding box center [217, 259] width 70 height 41
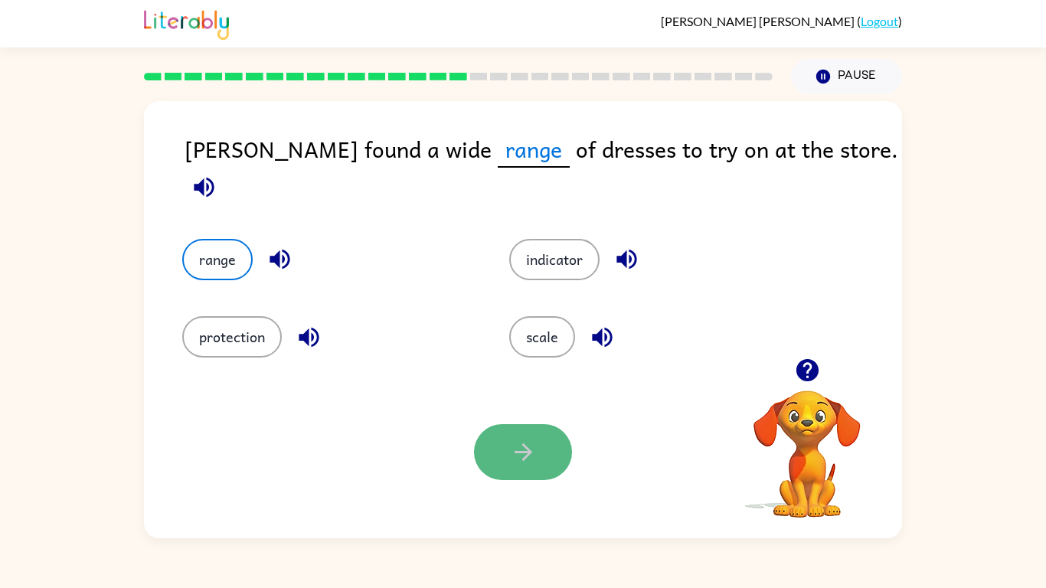
click at [525, 429] on button "button" at bounding box center [523, 452] width 98 height 56
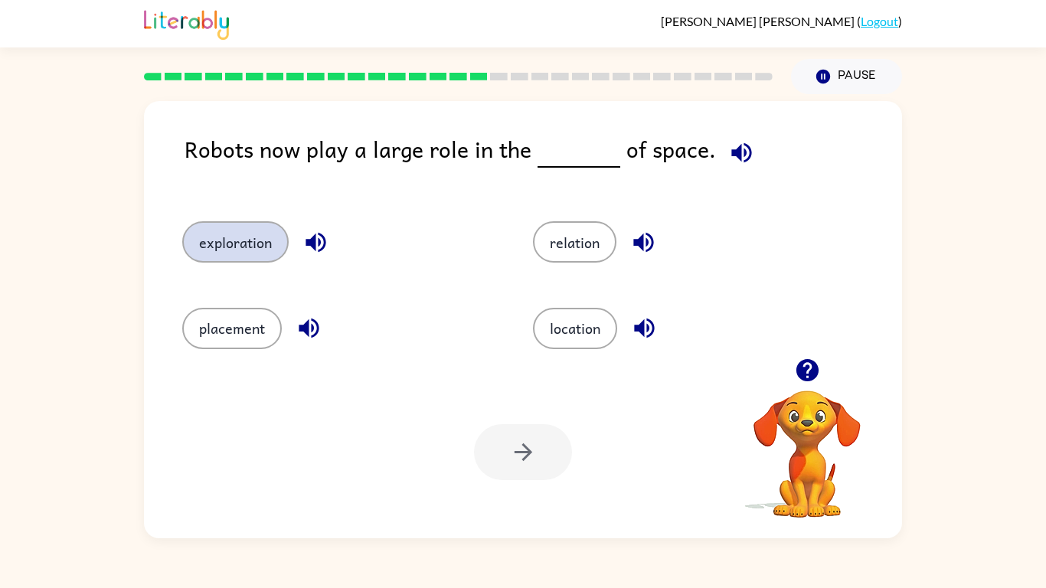
click at [249, 233] on button "exploration" at bounding box center [235, 241] width 106 height 41
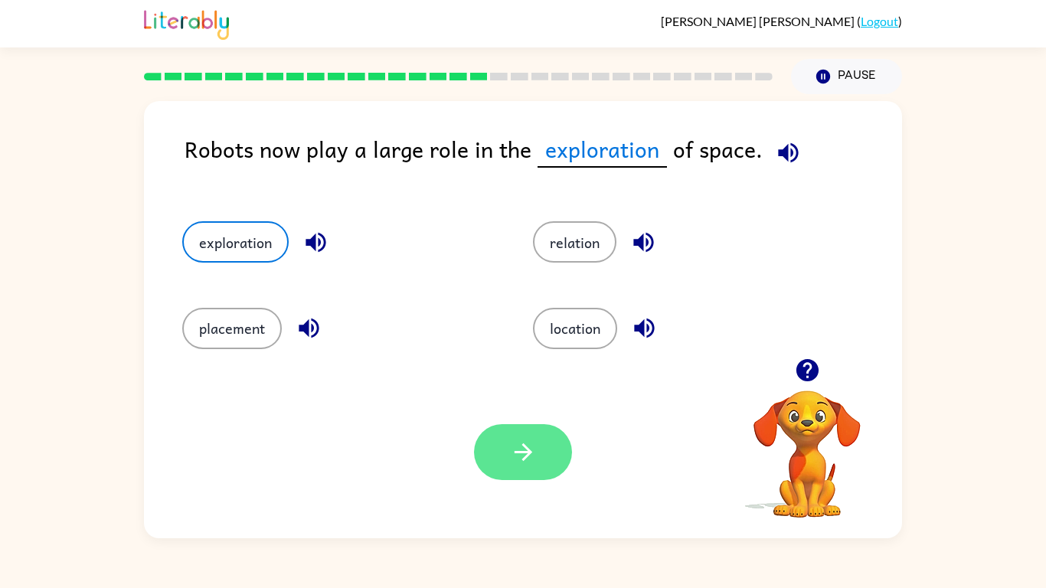
click at [487, 437] on button "button" at bounding box center [523, 452] width 98 height 56
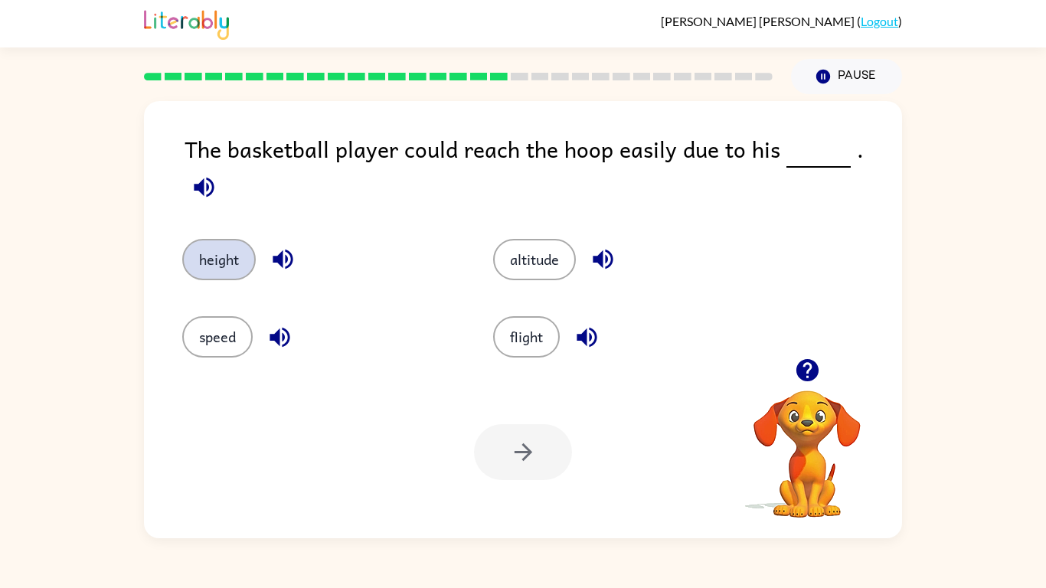
click at [240, 247] on button "height" at bounding box center [218, 259] width 73 height 41
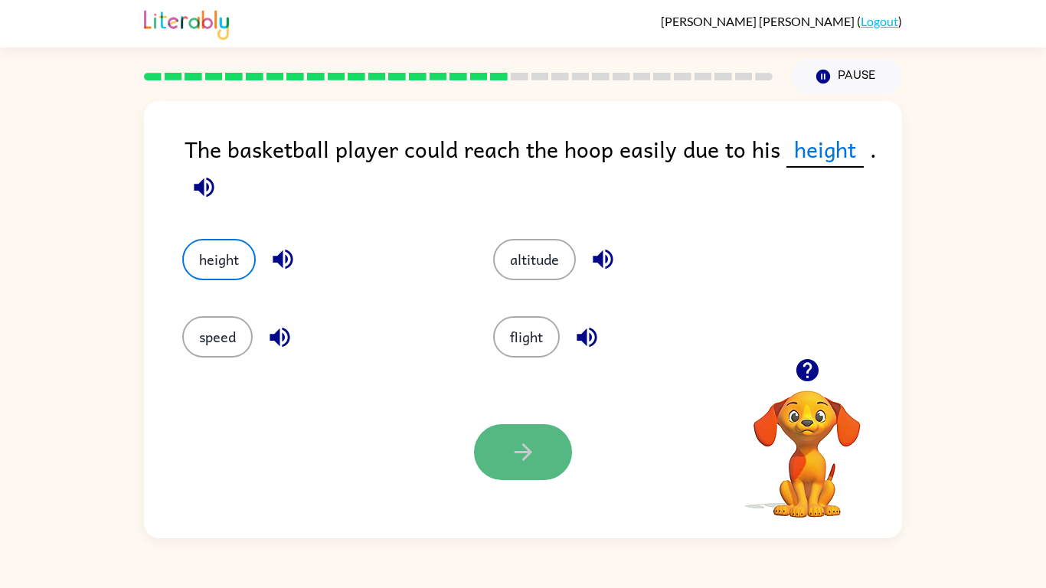
click at [536, 430] on button "button" at bounding box center [523, 452] width 98 height 56
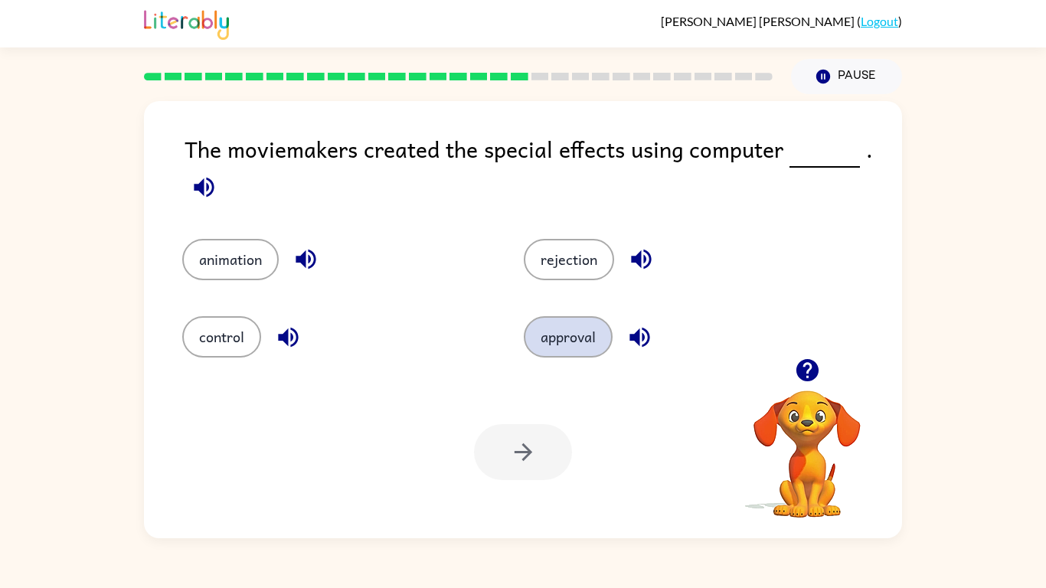
click at [562, 352] on button "approval" at bounding box center [568, 336] width 89 height 41
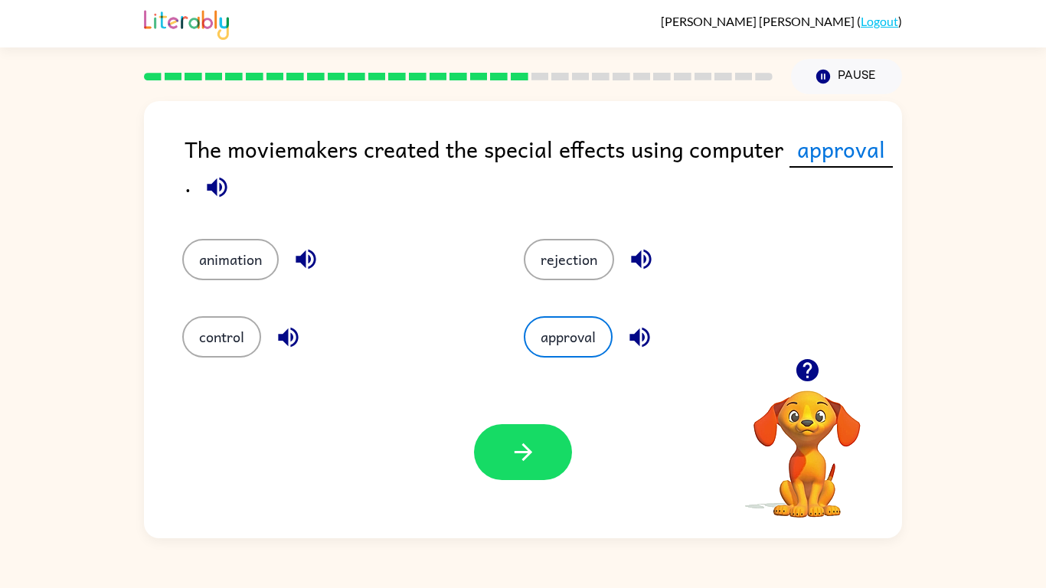
click at [510, 416] on div "Your browser must support playing .mp4 files to use Literably. Please try using…" at bounding box center [523, 452] width 758 height 172
click at [504, 446] on button "button" at bounding box center [523, 452] width 98 height 56
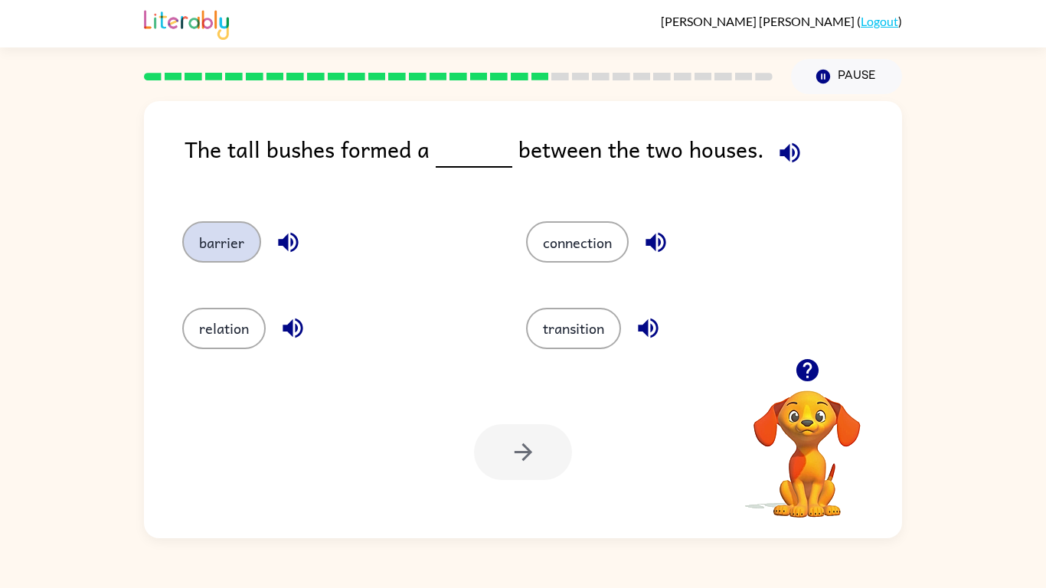
click at [229, 237] on button "barrier" at bounding box center [221, 241] width 79 height 41
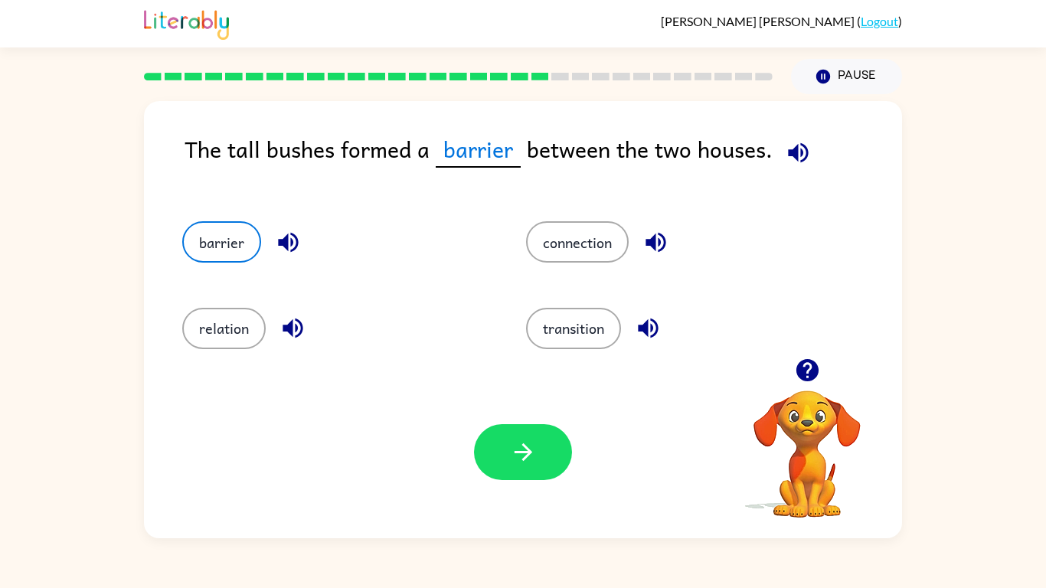
click at [545, 482] on div "Your browser must support playing .mp4 files to use Literably. Please try using…" at bounding box center [523, 452] width 758 height 172
click at [534, 433] on button "button" at bounding box center [523, 452] width 98 height 56
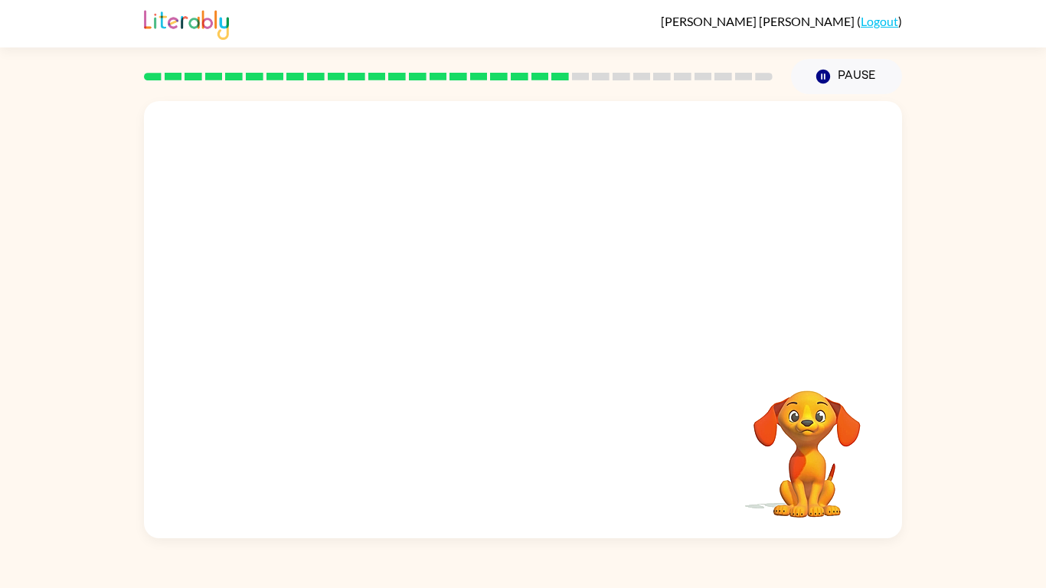
click at [377, 314] on video "Your browser must support playing .mp4 files to use Literably. Please try using…" at bounding box center [523, 229] width 758 height 257
click at [508, 324] on button "button" at bounding box center [523, 327] width 98 height 56
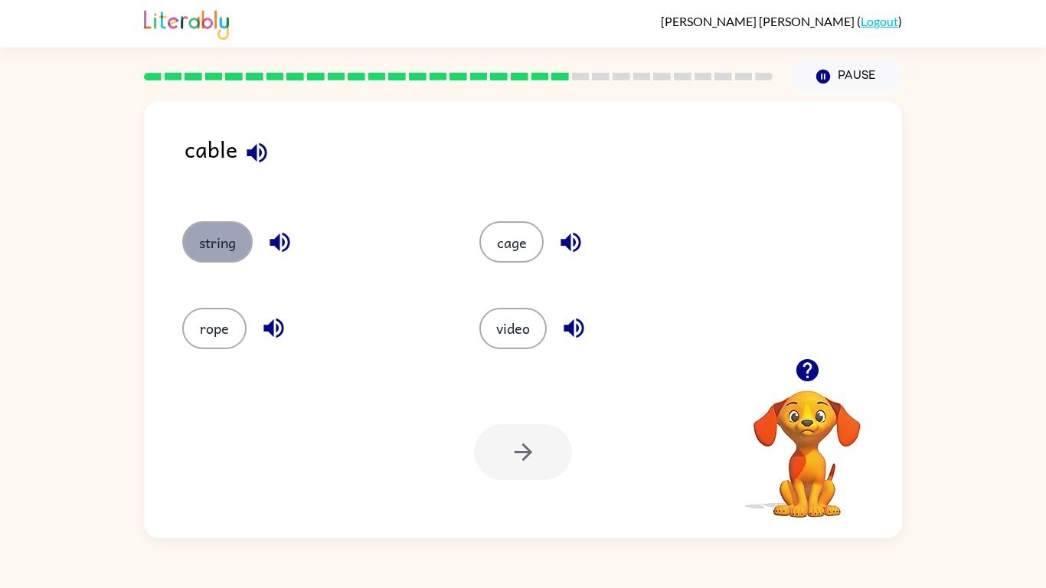
click at [219, 260] on button "string" at bounding box center [217, 241] width 70 height 41
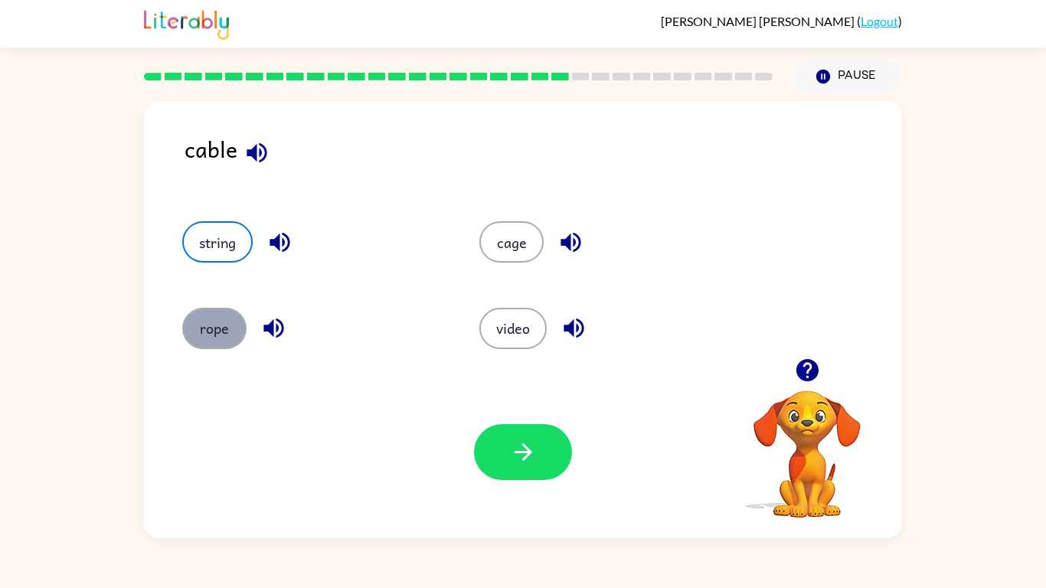
click at [211, 338] on button "rope" at bounding box center [214, 328] width 64 height 41
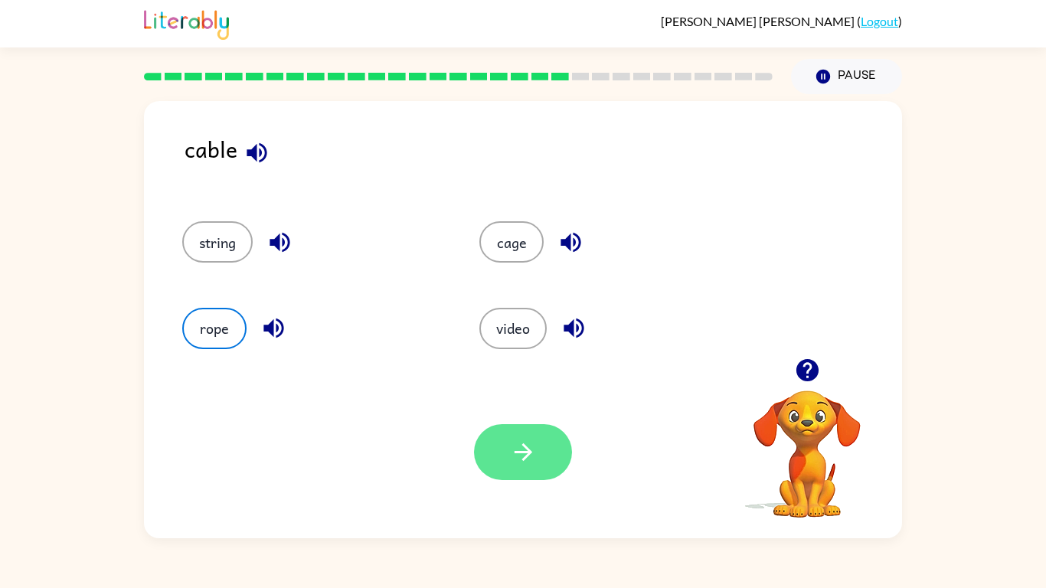
click at [511, 442] on icon "button" at bounding box center [523, 452] width 27 height 27
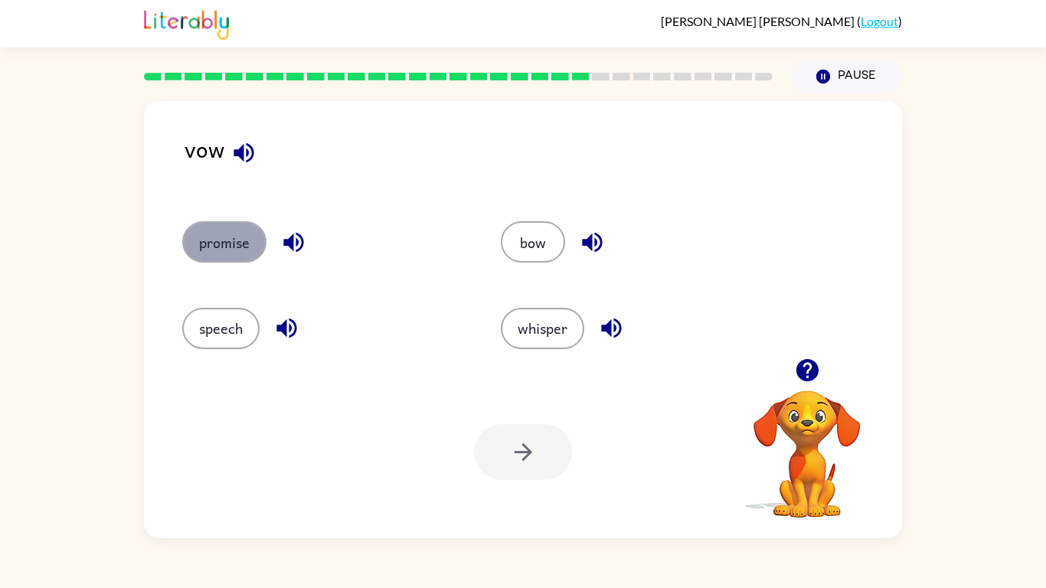
click at [238, 250] on button "promise" at bounding box center [224, 241] width 84 height 41
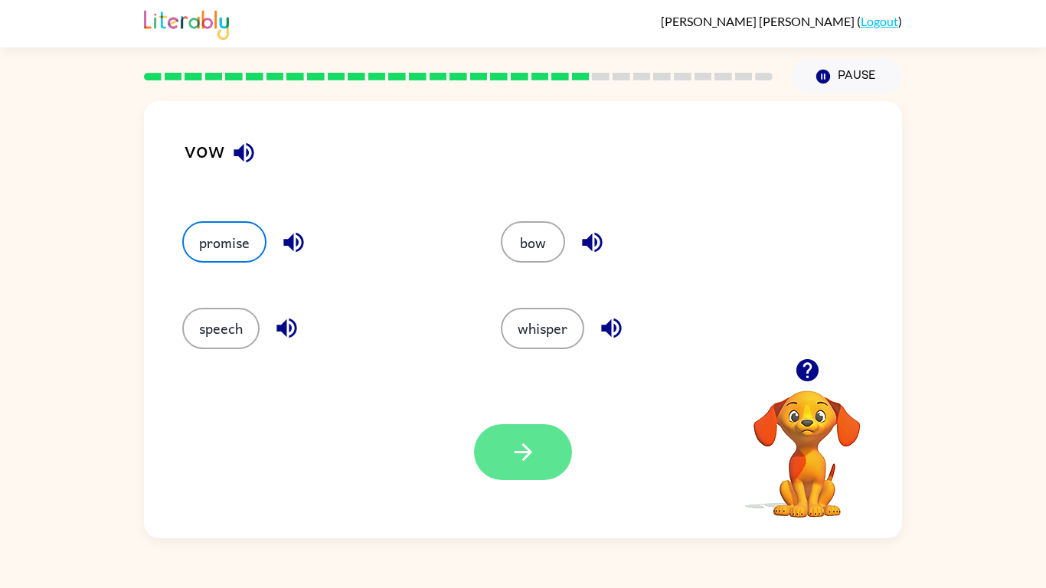
click at [537, 462] on button "button" at bounding box center [523, 452] width 98 height 56
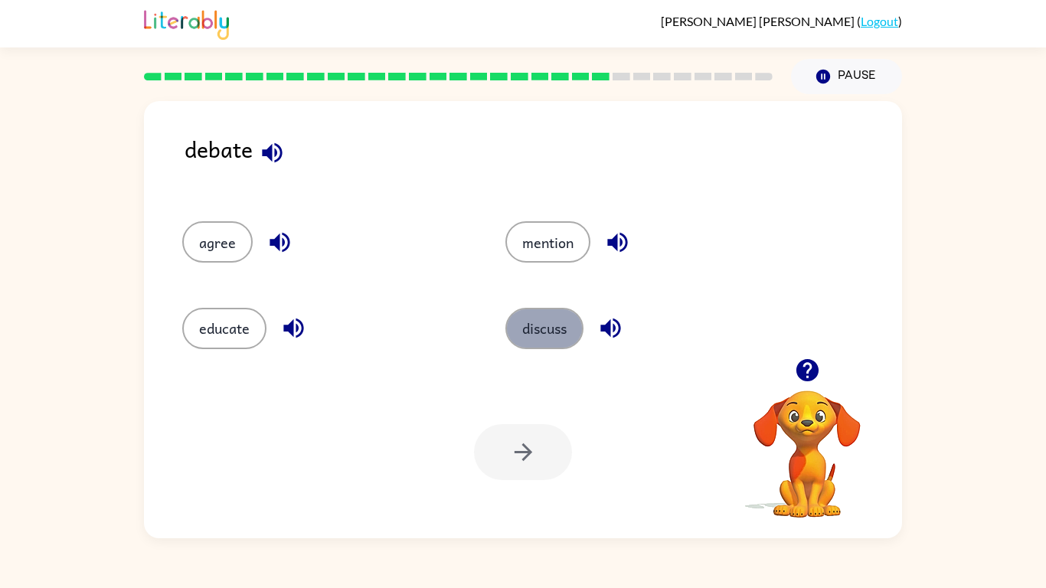
click at [541, 346] on button "discuss" at bounding box center [544, 328] width 78 height 41
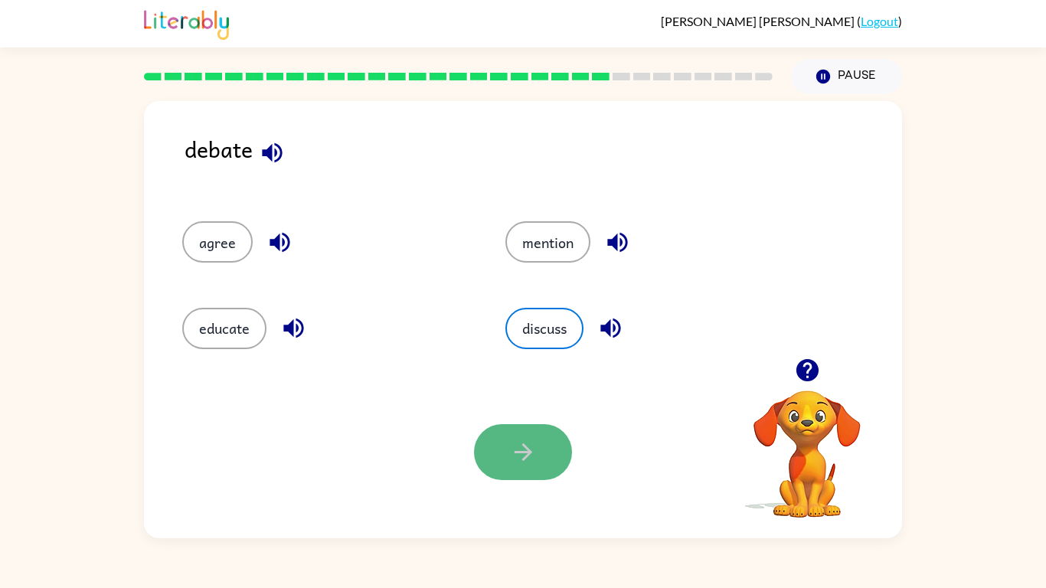
click at [510, 439] on icon "button" at bounding box center [523, 452] width 27 height 27
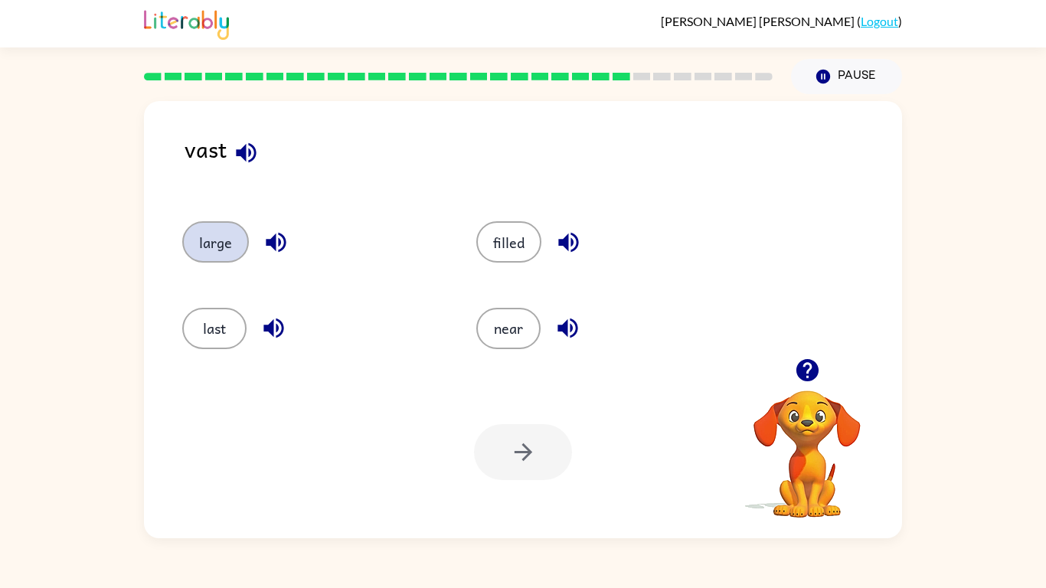
click at [223, 234] on button "large" at bounding box center [215, 241] width 67 height 41
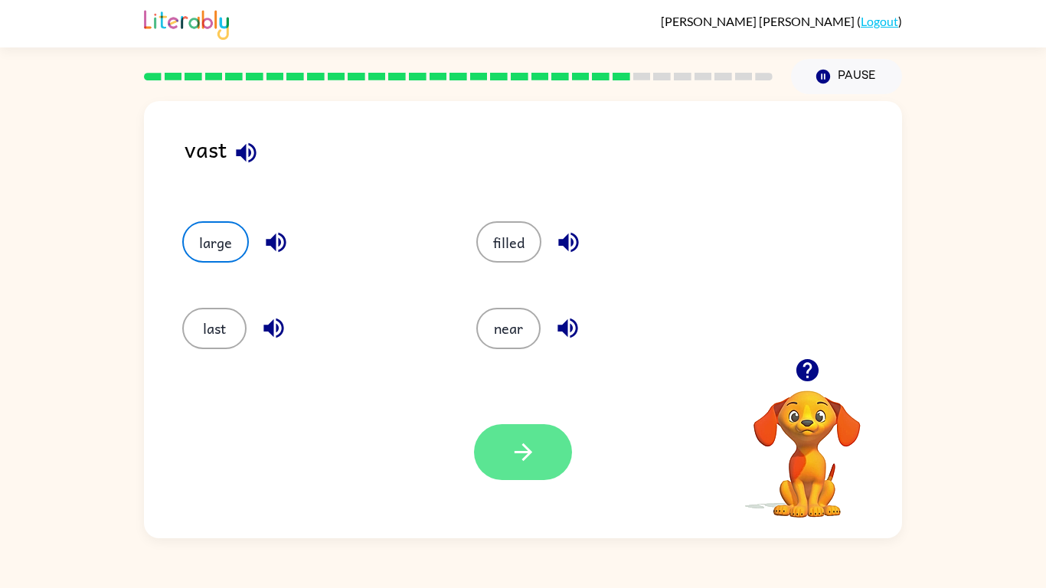
click at [535, 433] on button "button" at bounding box center [523, 452] width 98 height 56
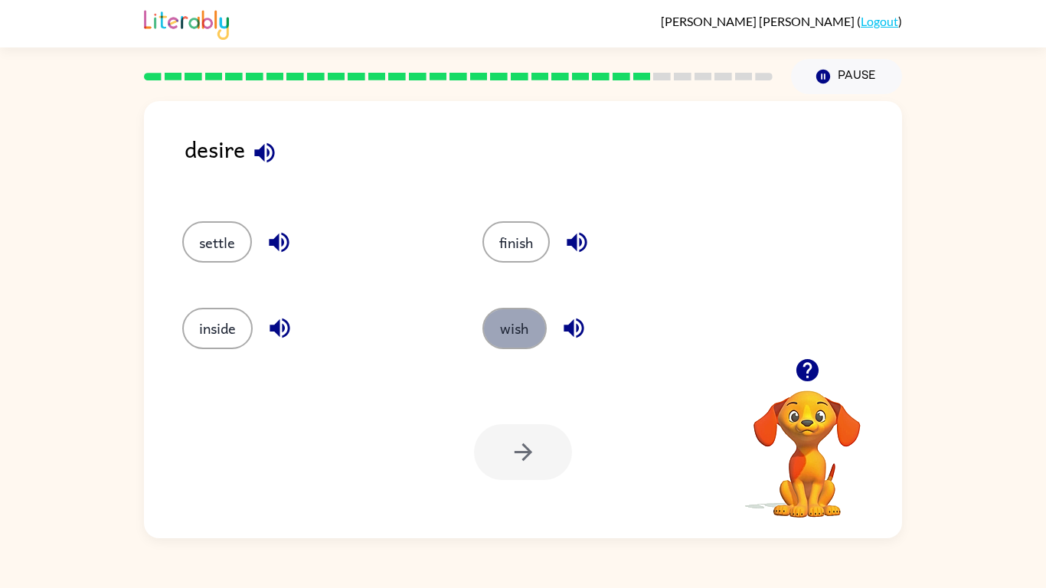
click at [492, 333] on button "wish" at bounding box center [514, 328] width 64 height 41
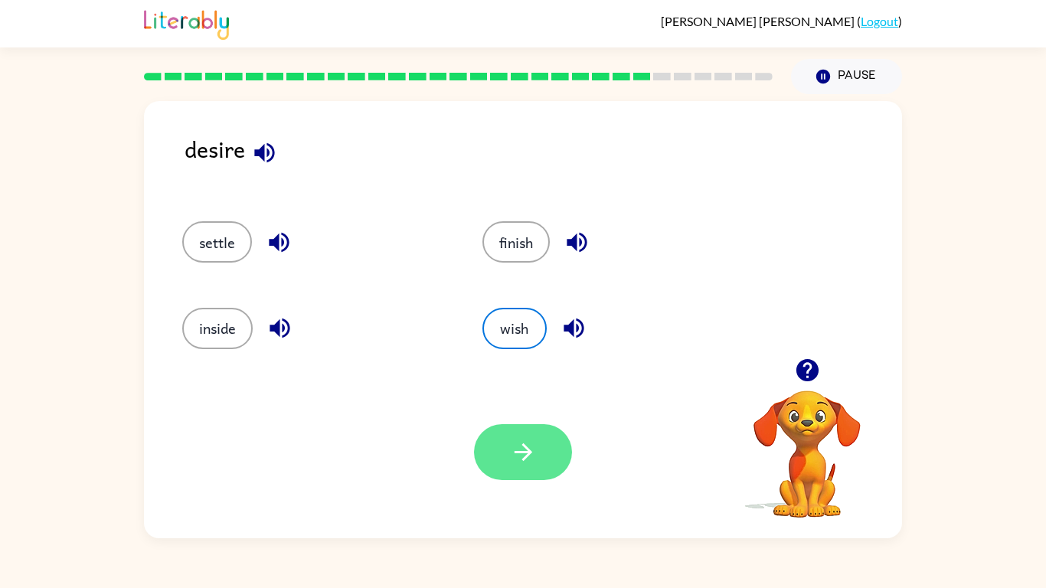
click at [548, 449] on button "button" at bounding box center [523, 452] width 98 height 56
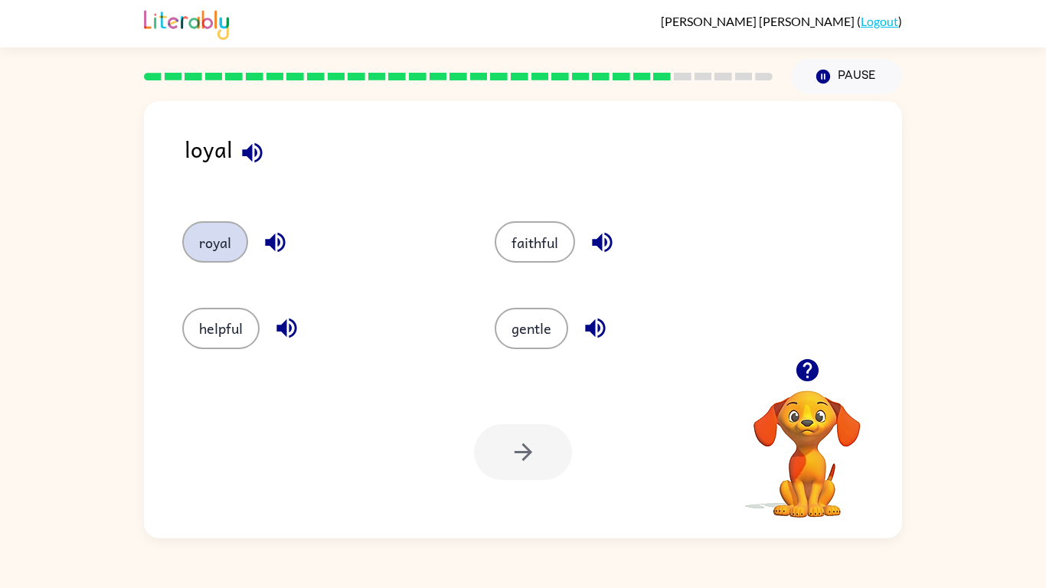
click at [214, 237] on button "royal" at bounding box center [215, 241] width 66 height 41
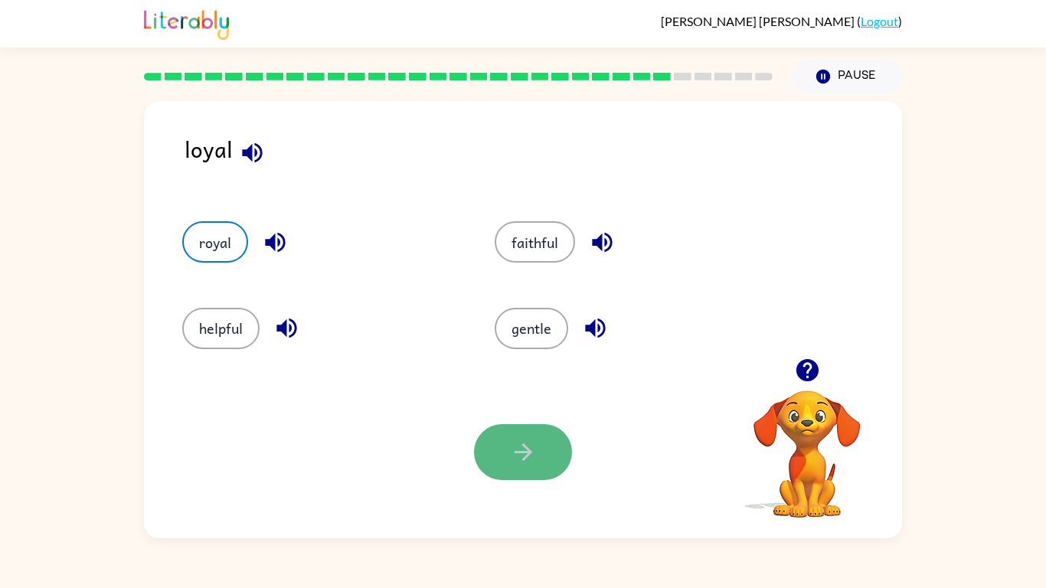
click at [505, 447] on button "button" at bounding box center [523, 452] width 98 height 56
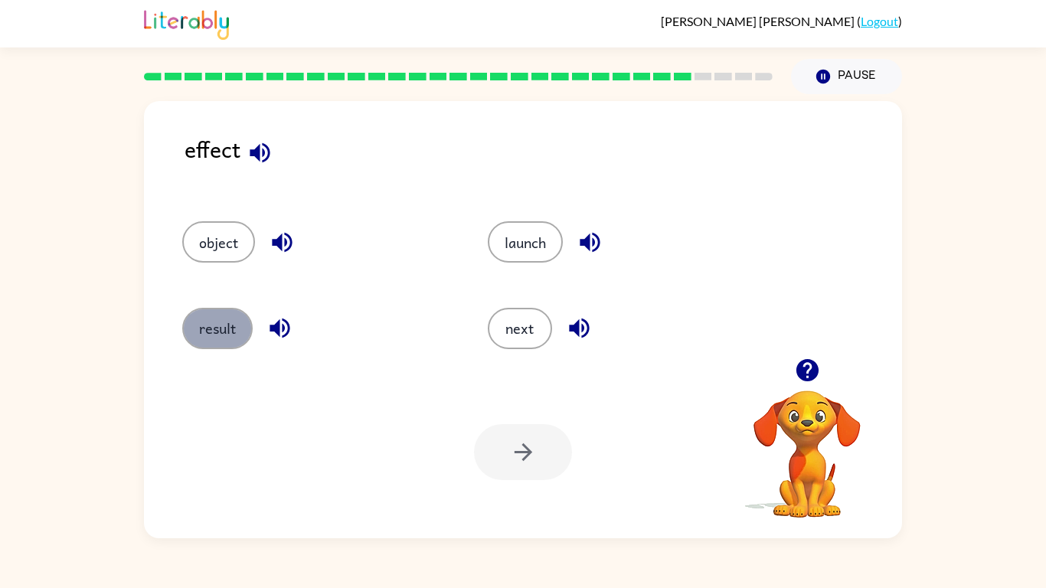
click at [201, 323] on button "result" at bounding box center [217, 328] width 70 height 41
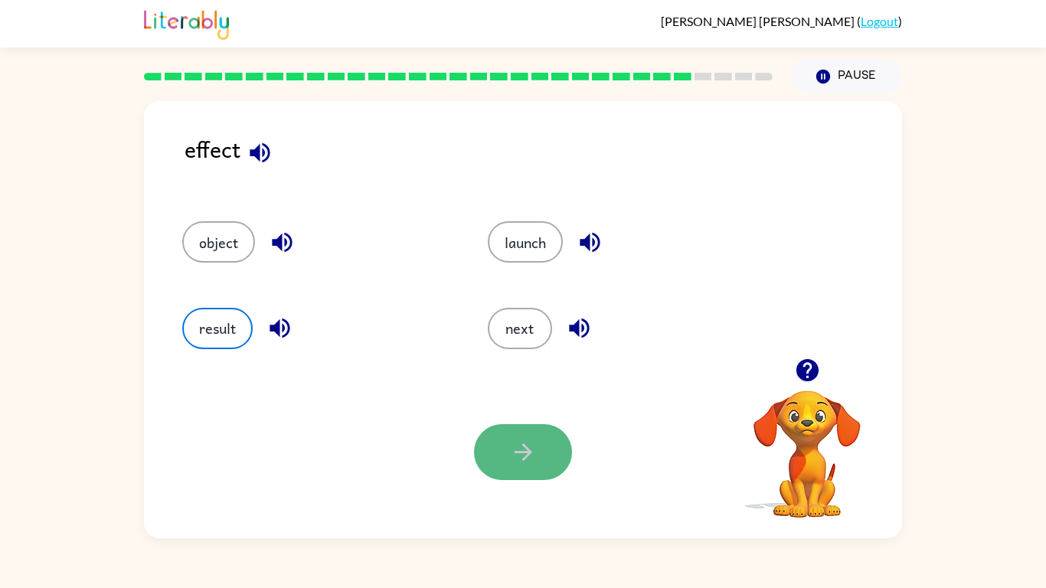
click at [522, 444] on icon "button" at bounding box center [523, 452] width 18 height 18
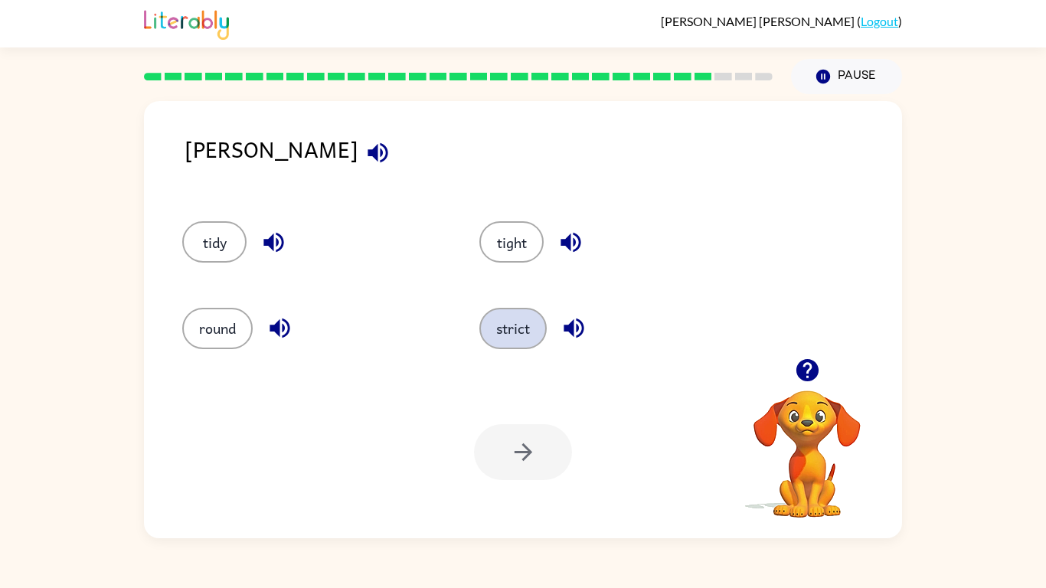
click at [525, 316] on button "strict" at bounding box center [512, 328] width 67 height 41
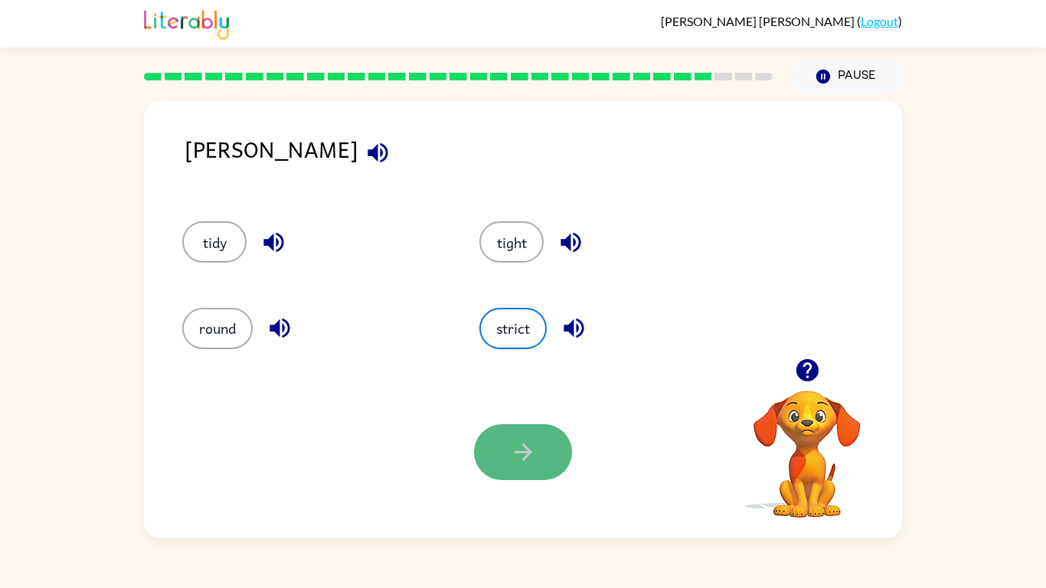
click at [514, 439] on icon "button" at bounding box center [523, 452] width 27 height 27
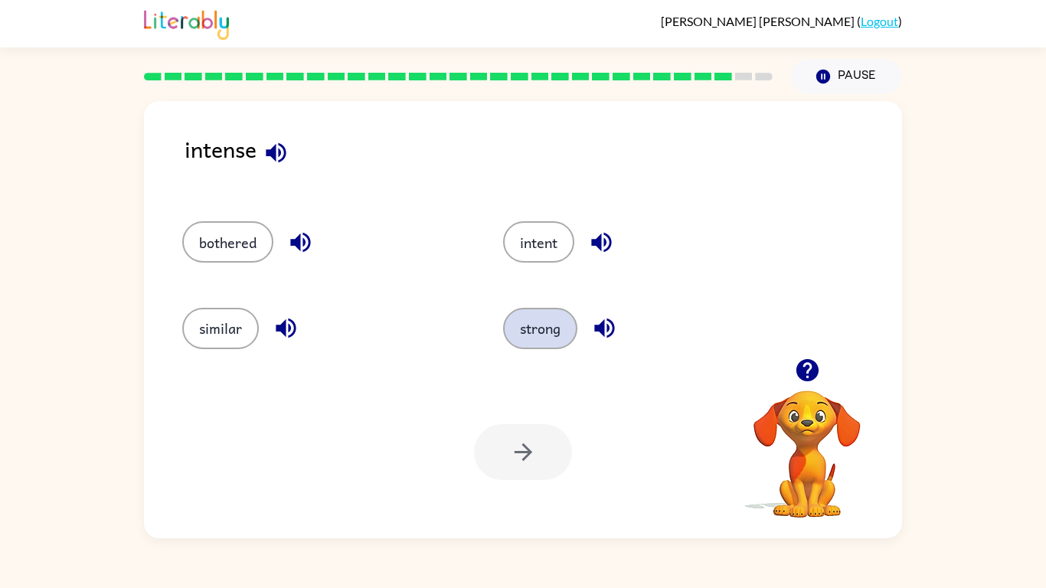
click at [547, 338] on button "strong" at bounding box center [540, 328] width 74 height 41
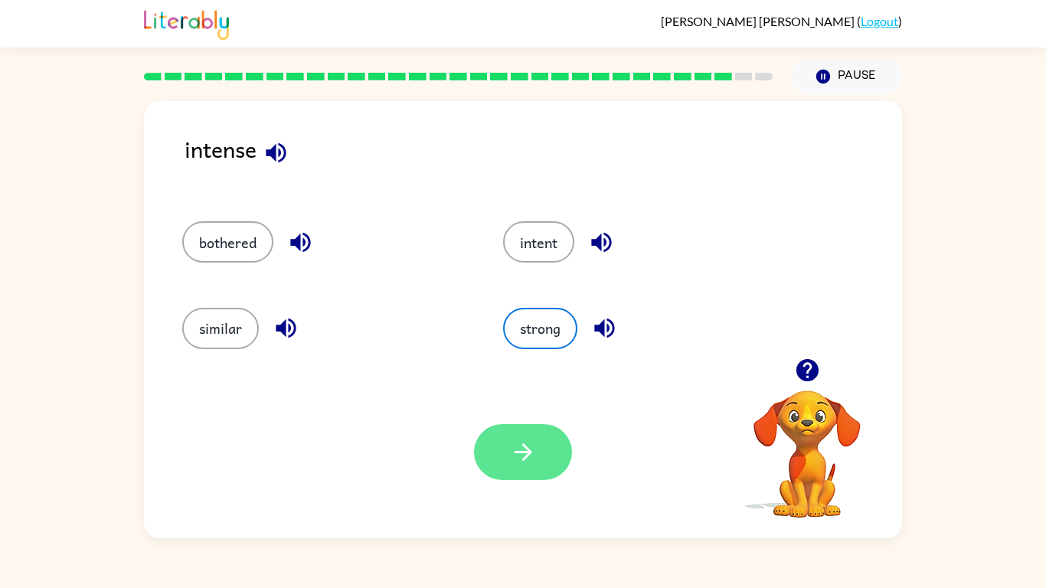
click at [488, 431] on button "button" at bounding box center [523, 452] width 98 height 56
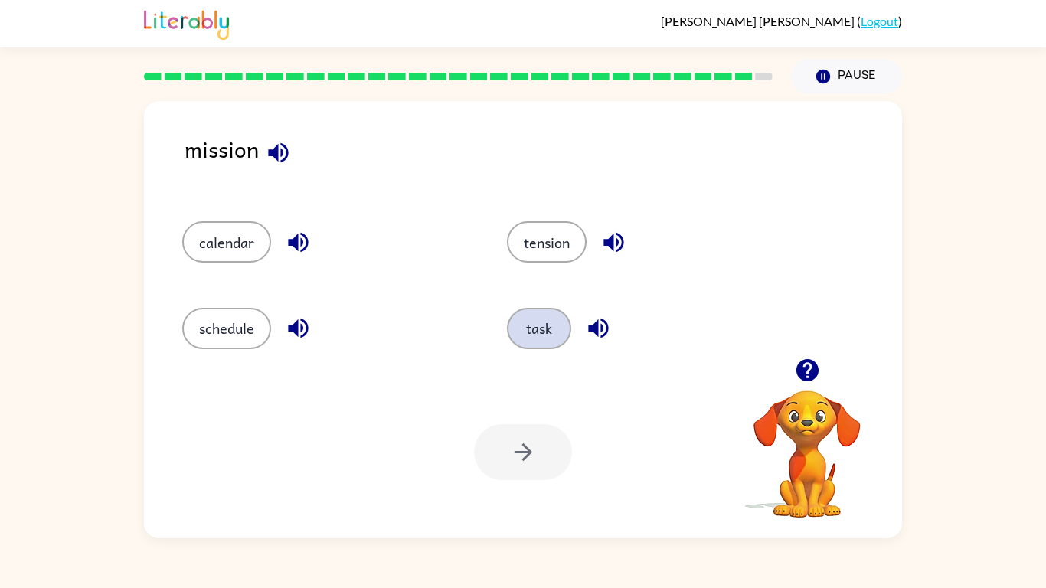
click at [536, 324] on button "task" at bounding box center [539, 328] width 64 height 41
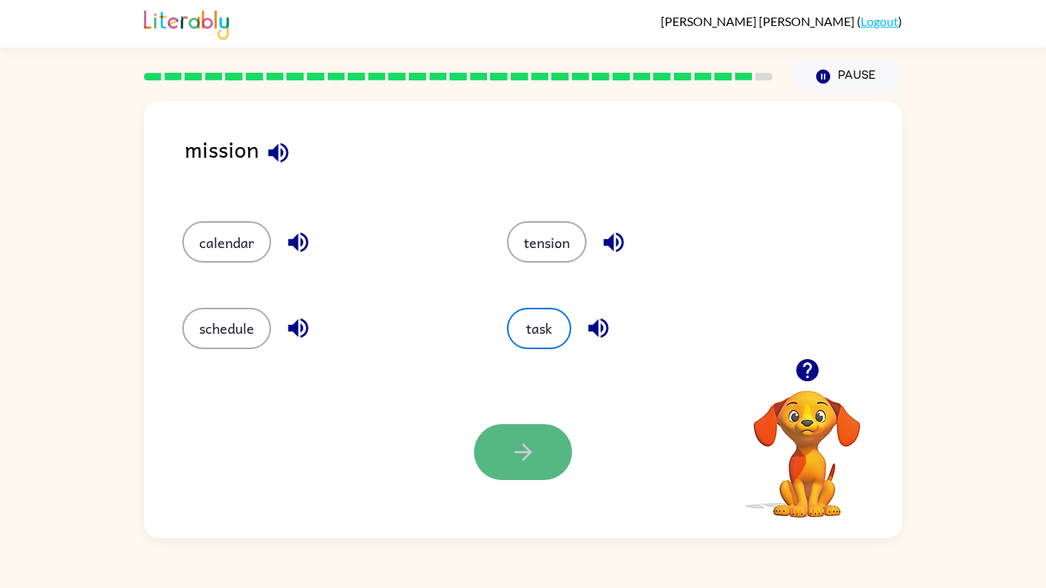
click at [513, 425] on button "button" at bounding box center [523, 452] width 98 height 56
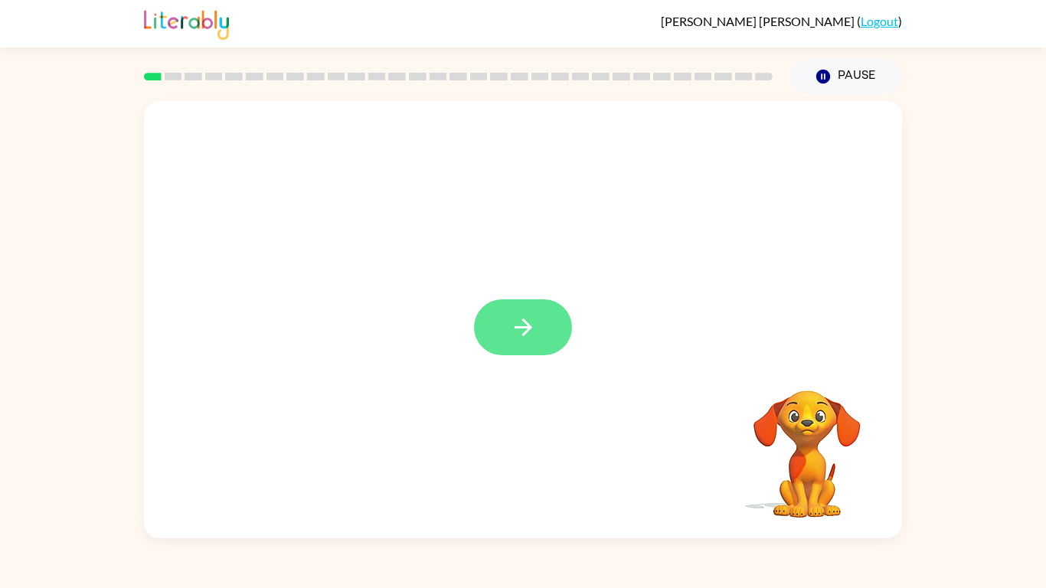
click at [515, 312] on button "button" at bounding box center [523, 327] width 98 height 56
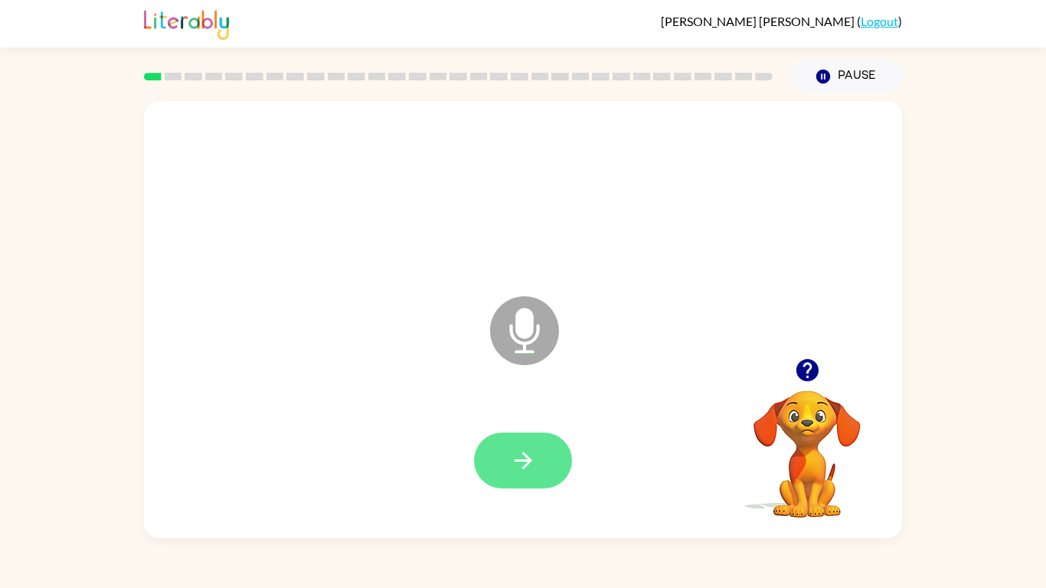
click at [529, 457] on icon "button" at bounding box center [523, 460] width 27 height 27
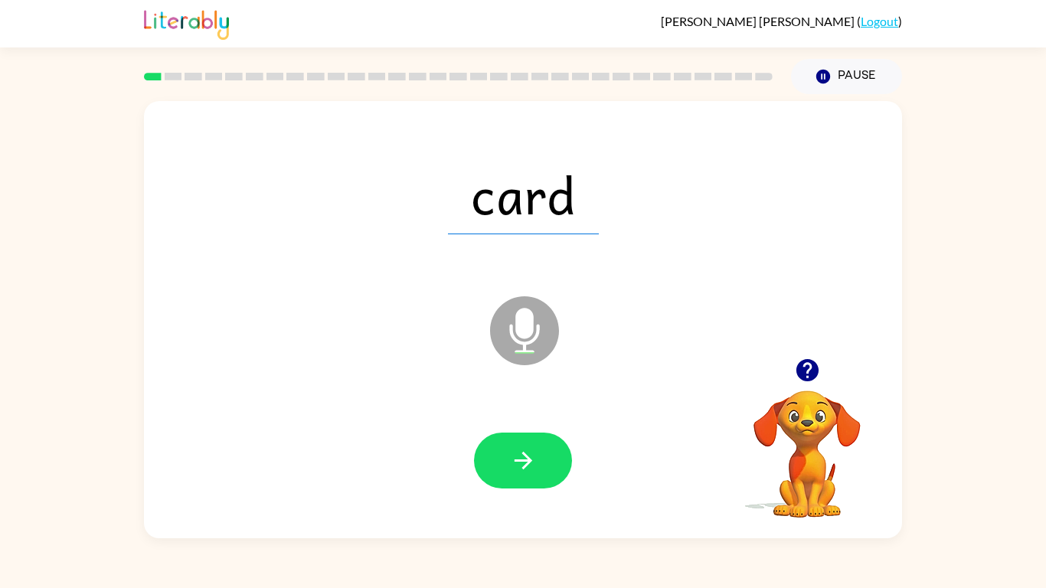
click at [529, 457] on icon "button" at bounding box center [523, 460] width 27 height 27
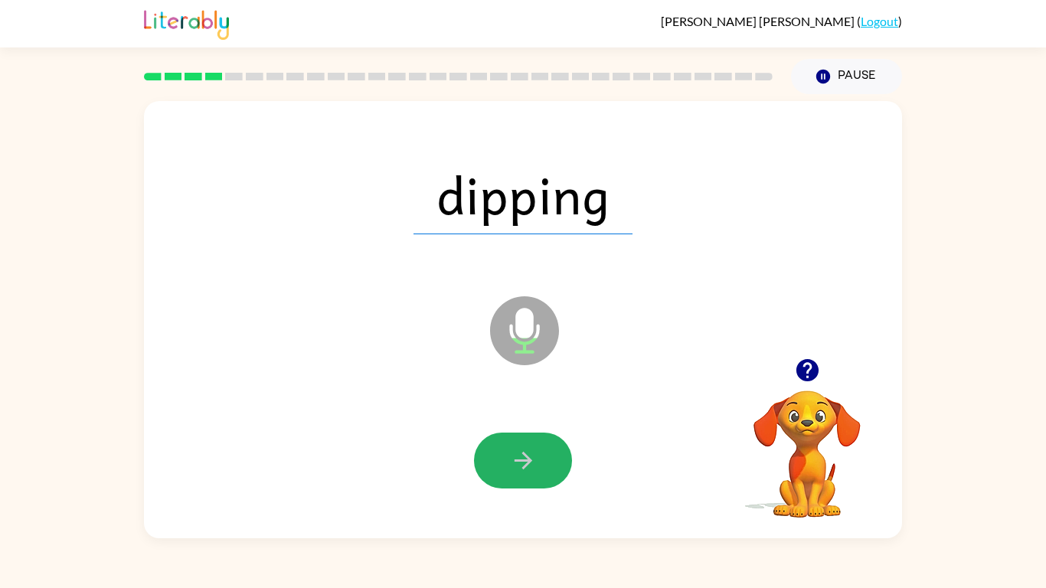
click at [529, 457] on icon "button" at bounding box center [523, 460] width 27 height 27
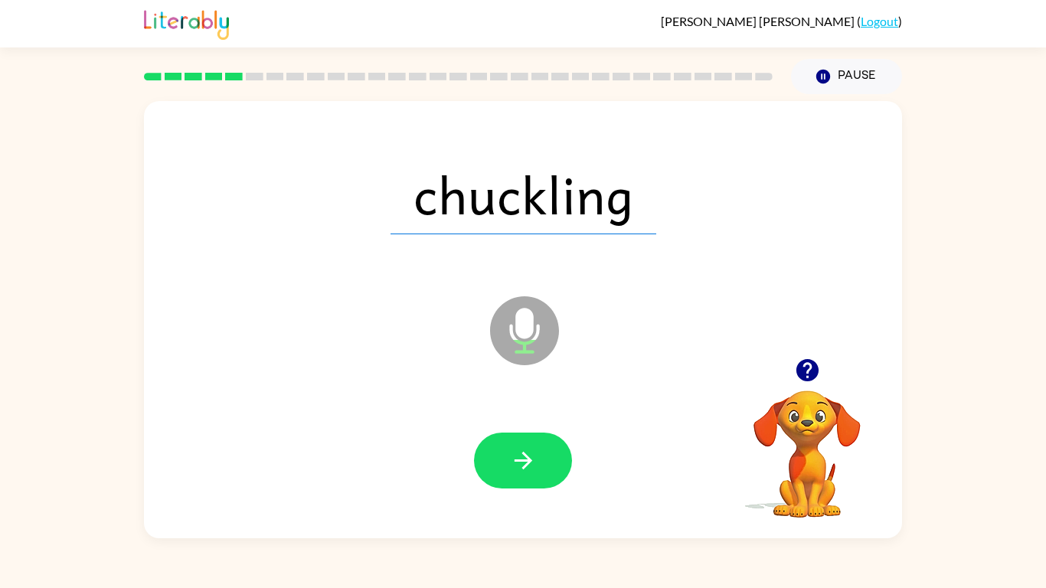
click at [529, 457] on icon "button" at bounding box center [523, 460] width 27 height 27
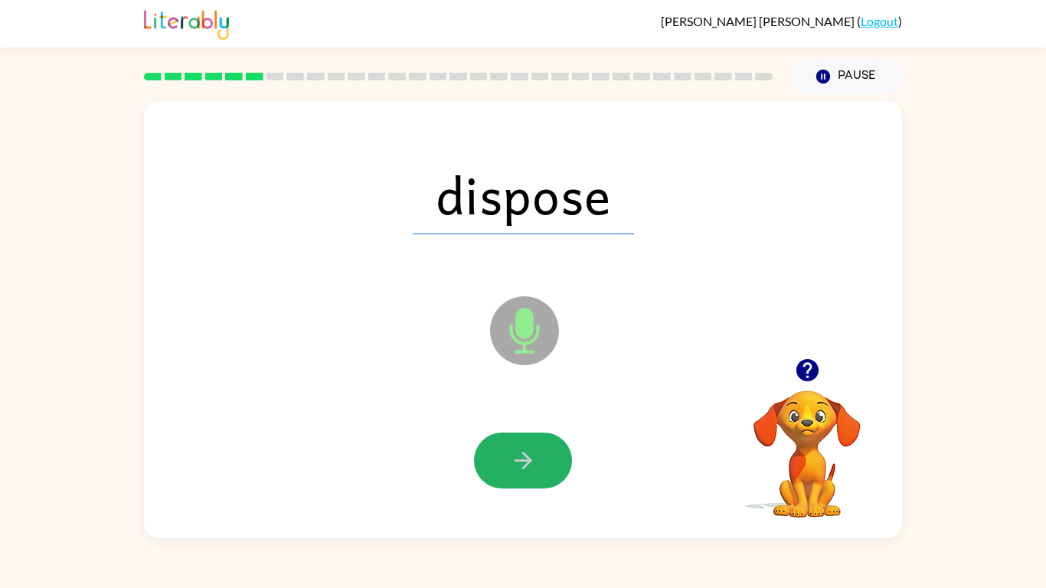
click at [529, 457] on icon "button" at bounding box center [523, 460] width 27 height 27
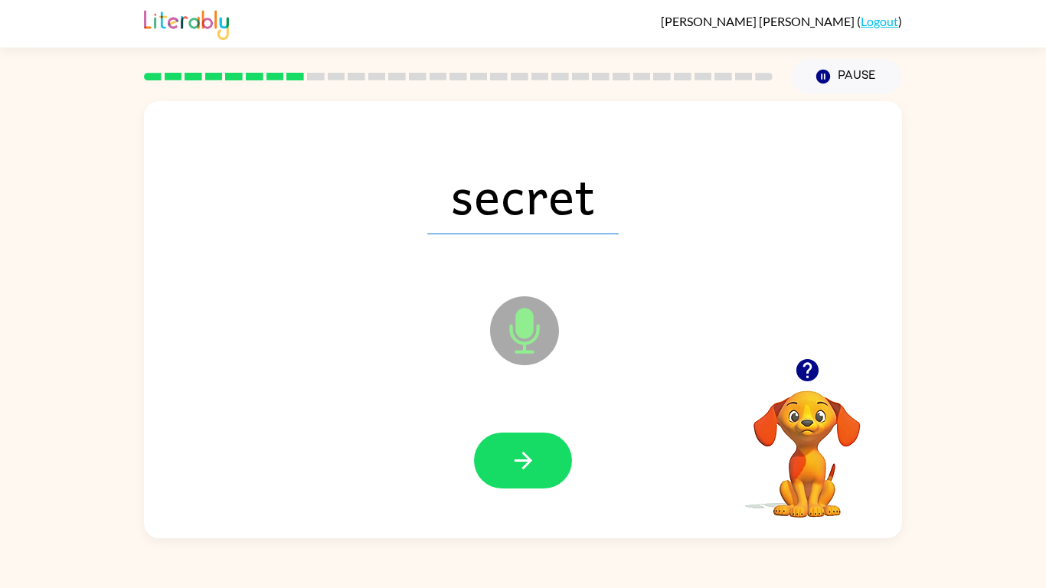
click at [529, 457] on icon "button" at bounding box center [523, 460] width 27 height 27
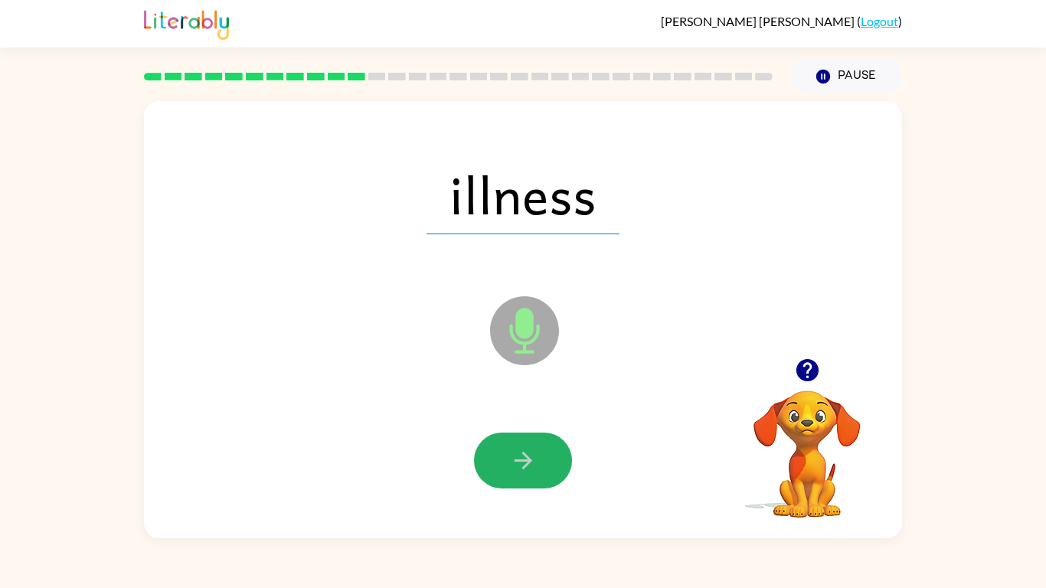
click at [529, 457] on icon "button" at bounding box center [523, 460] width 27 height 27
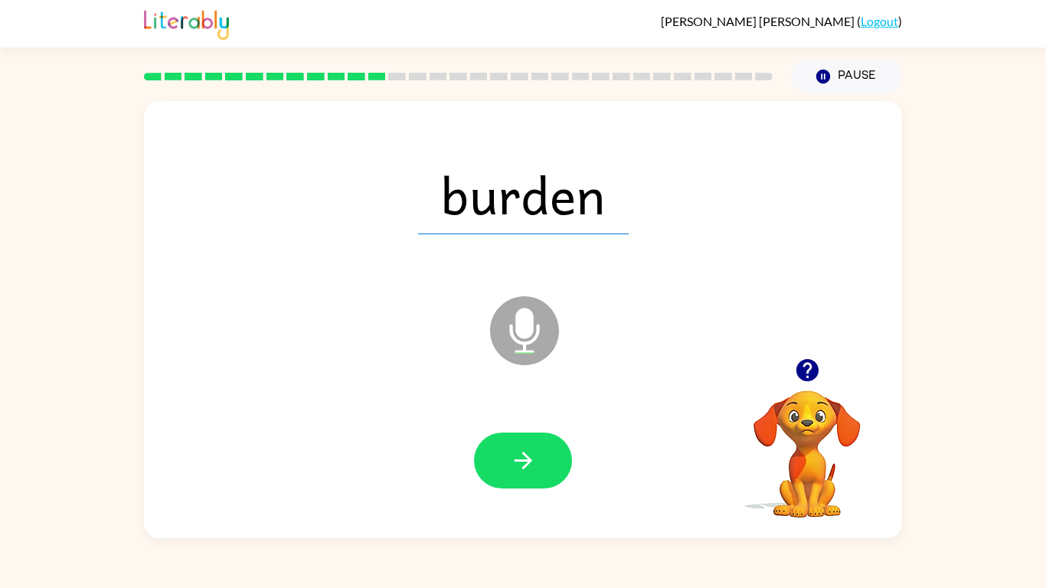
click at [529, 457] on icon "button" at bounding box center [523, 460] width 27 height 27
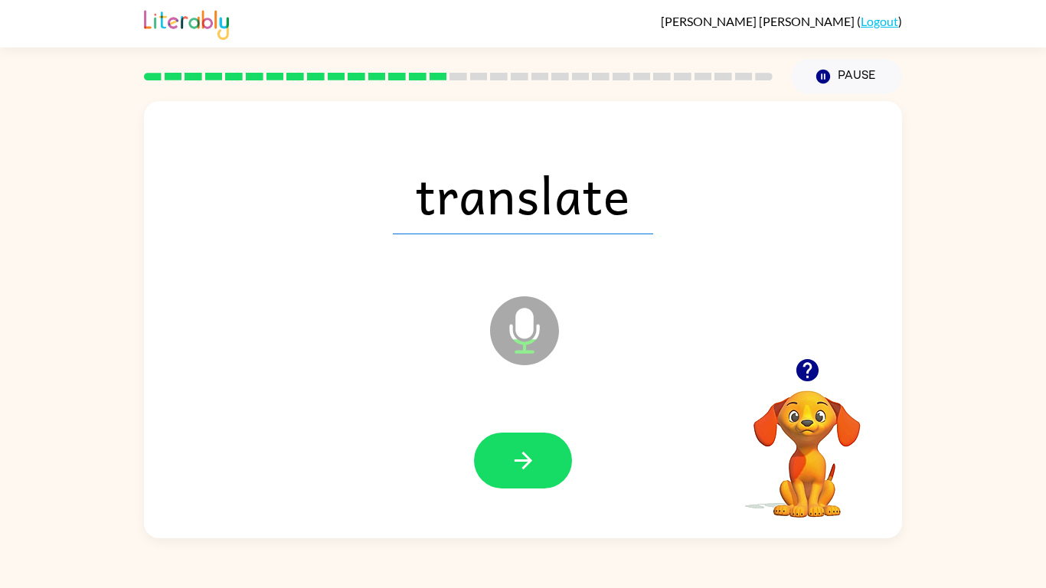
click at [529, 457] on icon "button" at bounding box center [523, 460] width 27 height 27
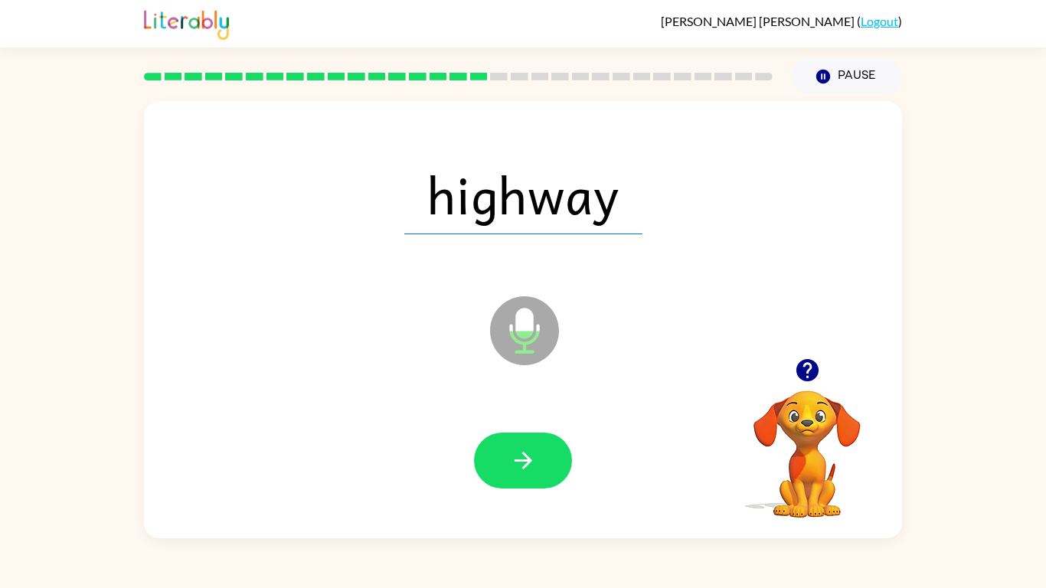
click at [529, 457] on icon "button" at bounding box center [523, 460] width 27 height 27
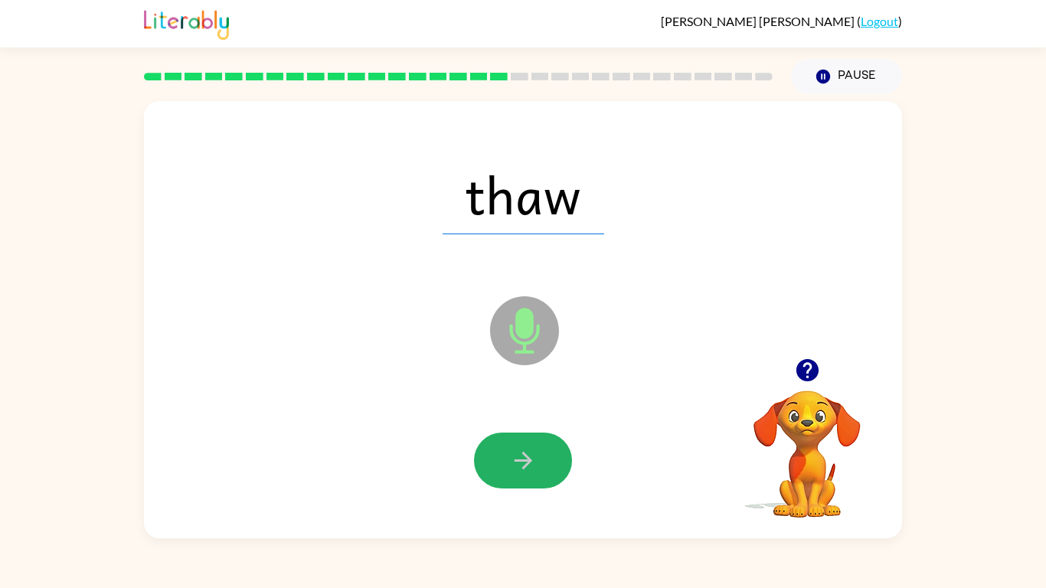
click at [529, 457] on icon "button" at bounding box center [523, 460] width 27 height 27
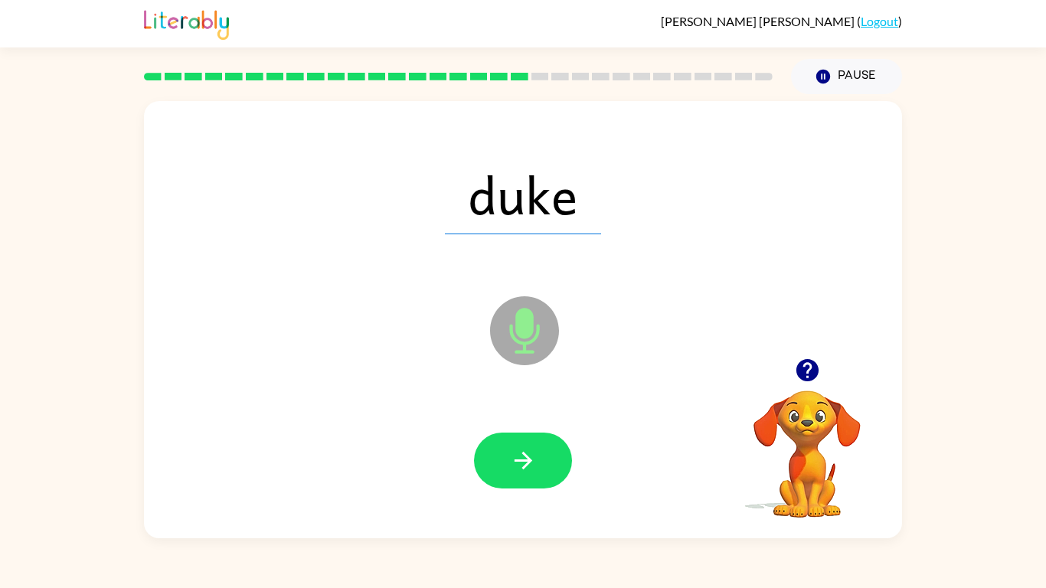
click at [529, 457] on icon "button" at bounding box center [523, 460] width 27 height 27
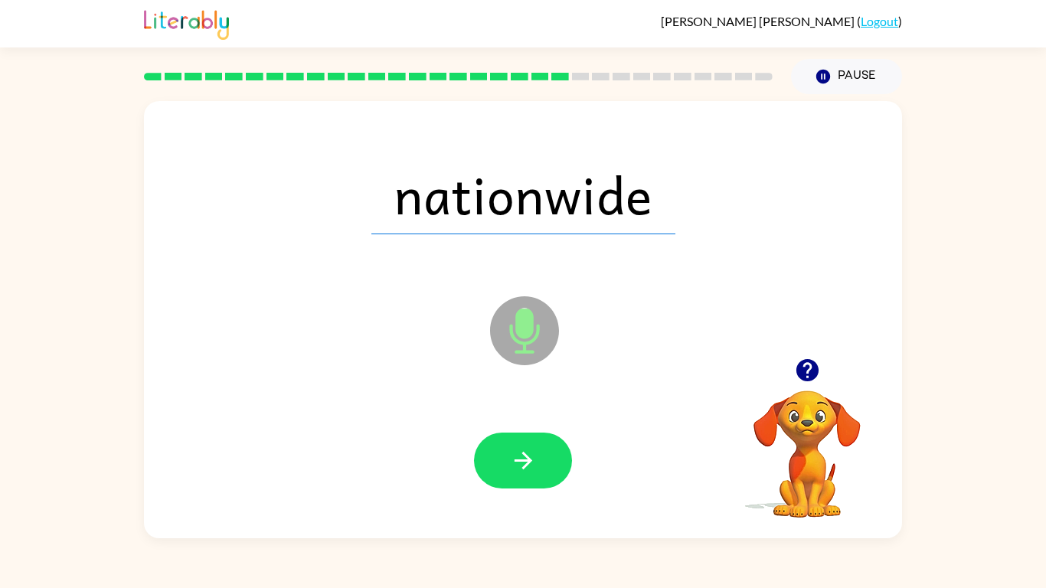
click at [529, 457] on icon "button" at bounding box center [523, 460] width 27 height 27
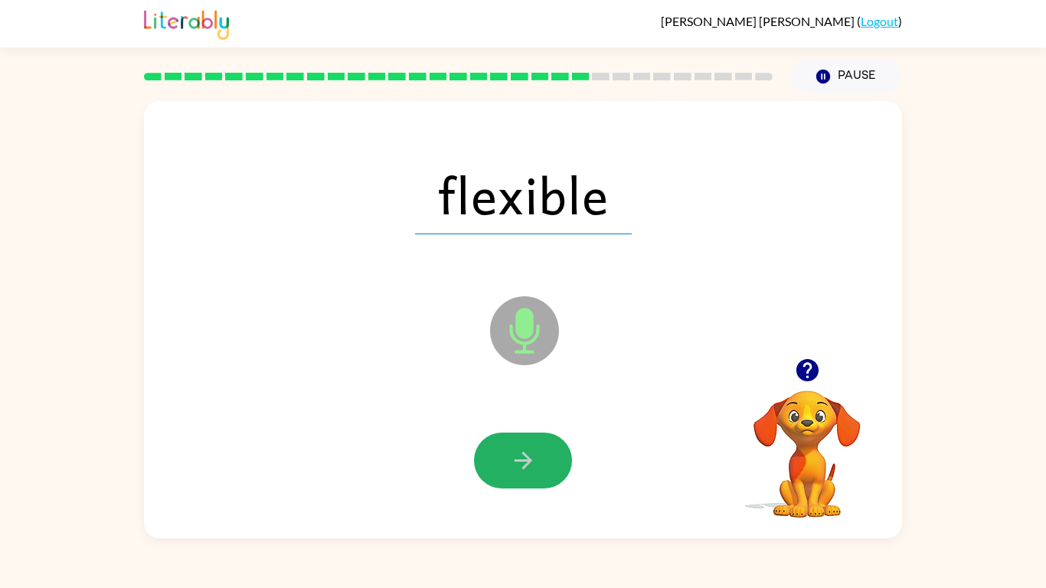
click at [529, 457] on icon "button" at bounding box center [523, 460] width 27 height 27
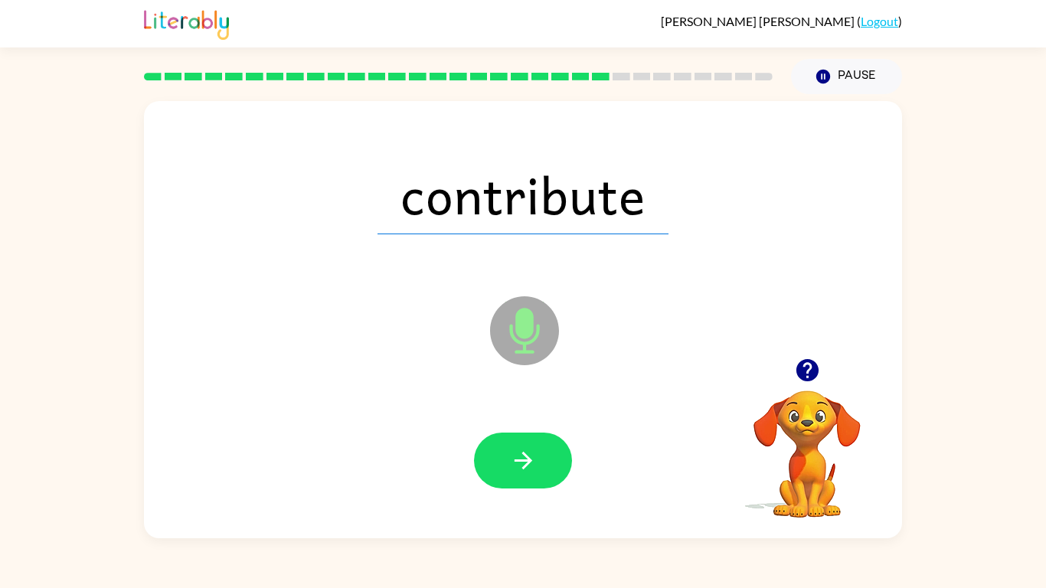
click at [529, 457] on icon "button" at bounding box center [523, 460] width 27 height 27
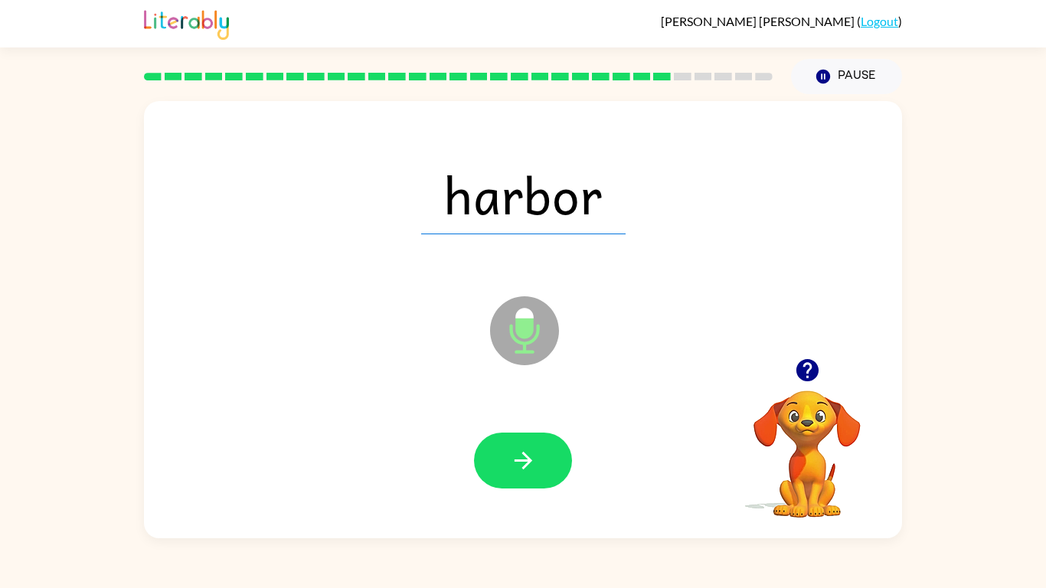
click at [529, 457] on icon "button" at bounding box center [523, 460] width 27 height 27
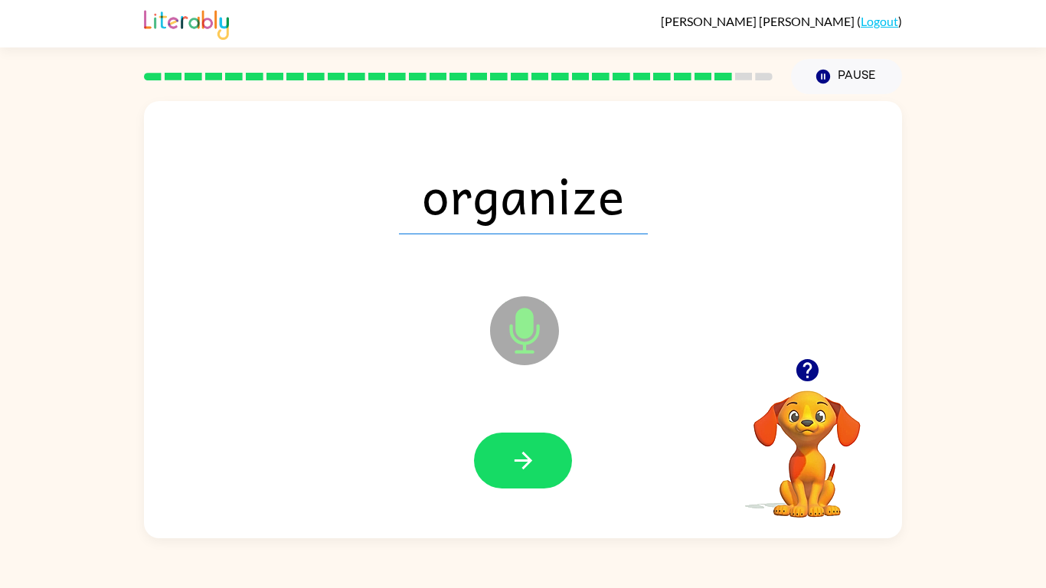
click at [529, 457] on icon "button" at bounding box center [523, 460] width 27 height 27
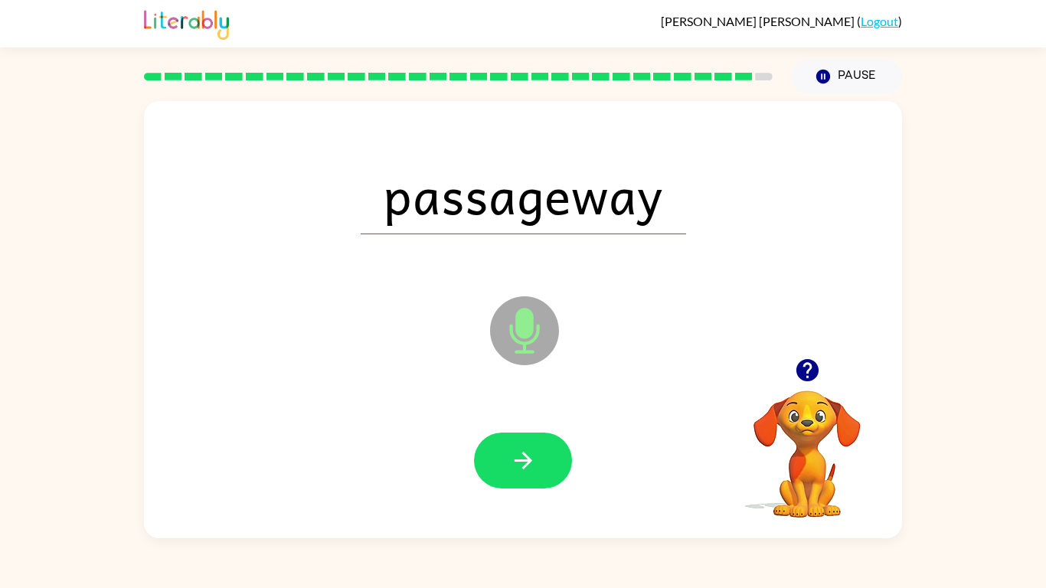
click at [529, 457] on icon "button" at bounding box center [523, 460] width 27 height 27
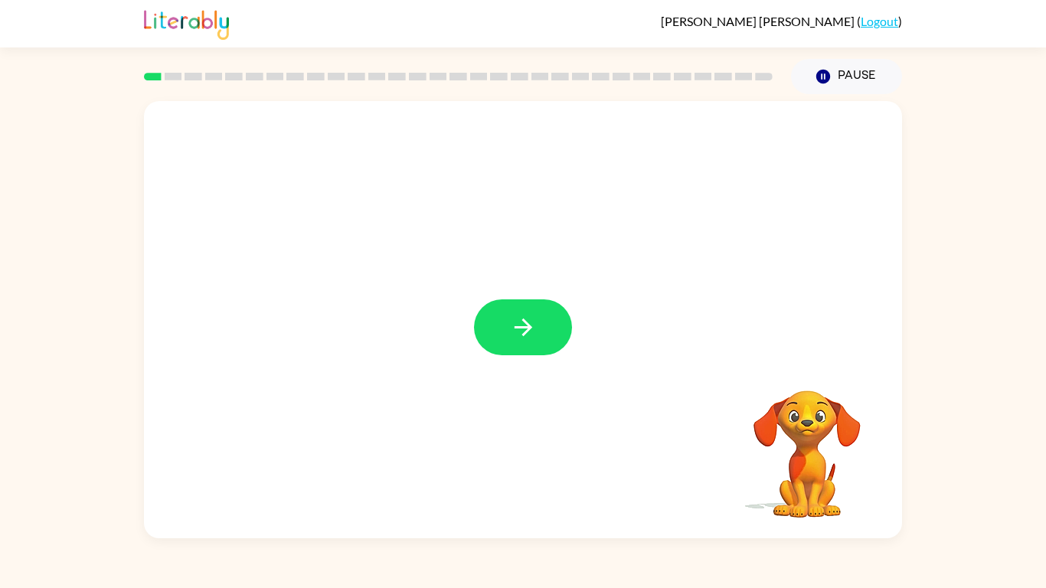
click at [522, 322] on icon "button" at bounding box center [523, 327] width 27 height 27
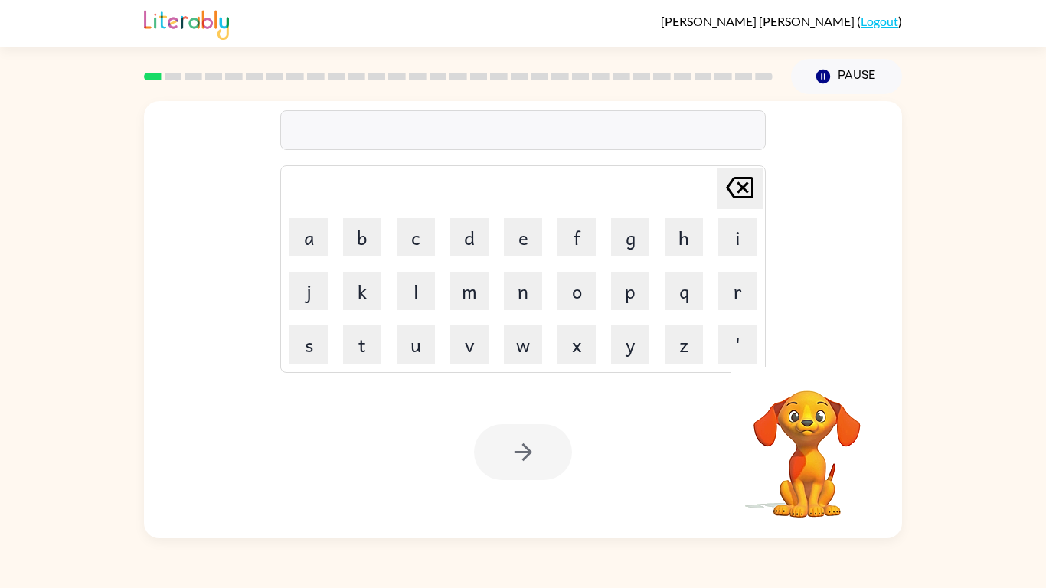
click at [522, 322] on td "w" at bounding box center [523, 344] width 52 height 52
